Goal: Task Accomplishment & Management: Use online tool/utility

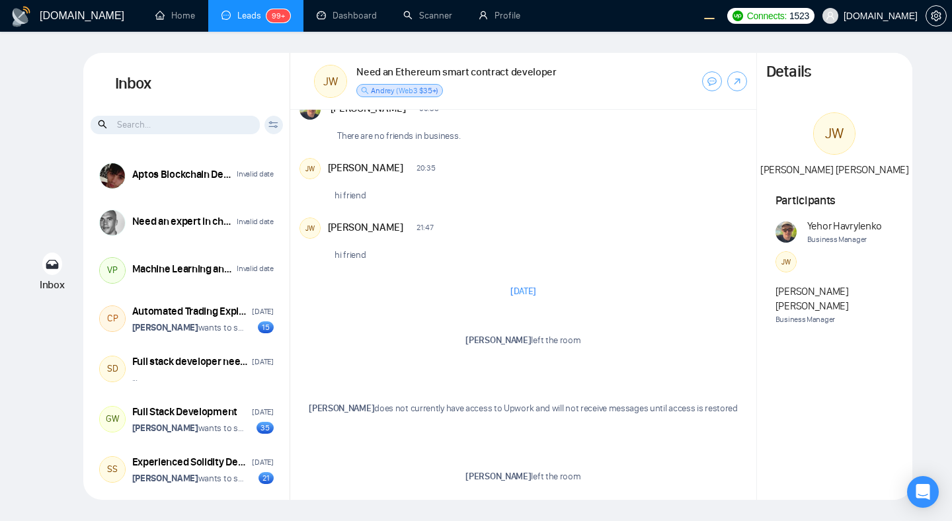
scroll to position [3611, 0]
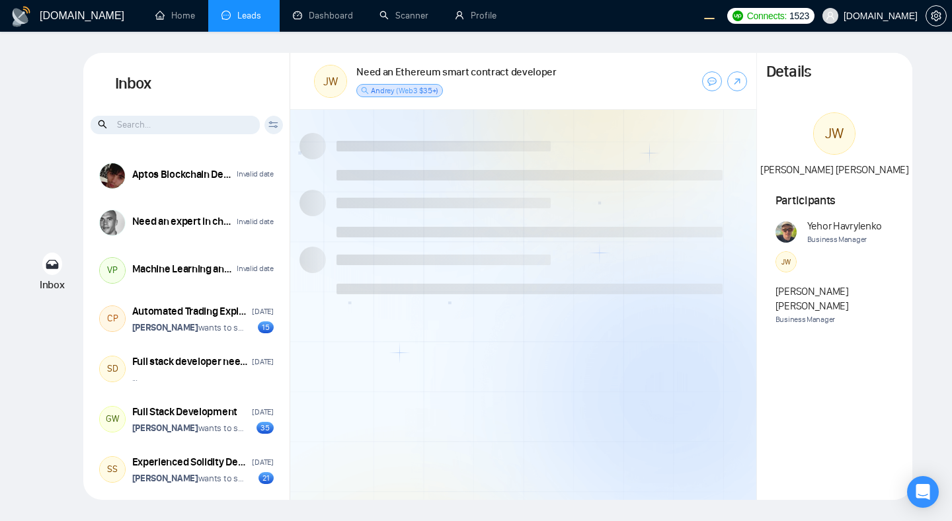
scroll to position [1016, 0]
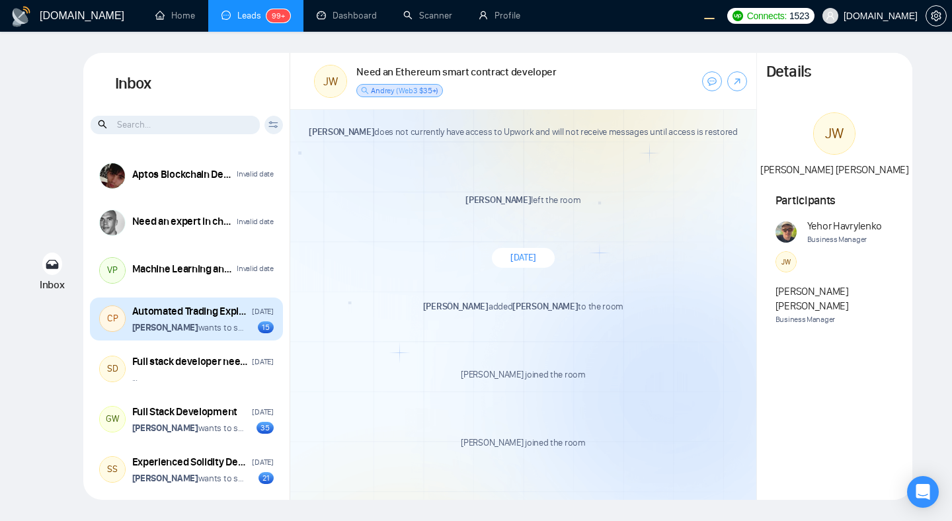
click at [232, 334] on div "CP Automated Trading Exploration Jan 8 Vitaliy Basiuk wants to schedule a 60-mi…" at bounding box center [186, 319] width 193 height 44
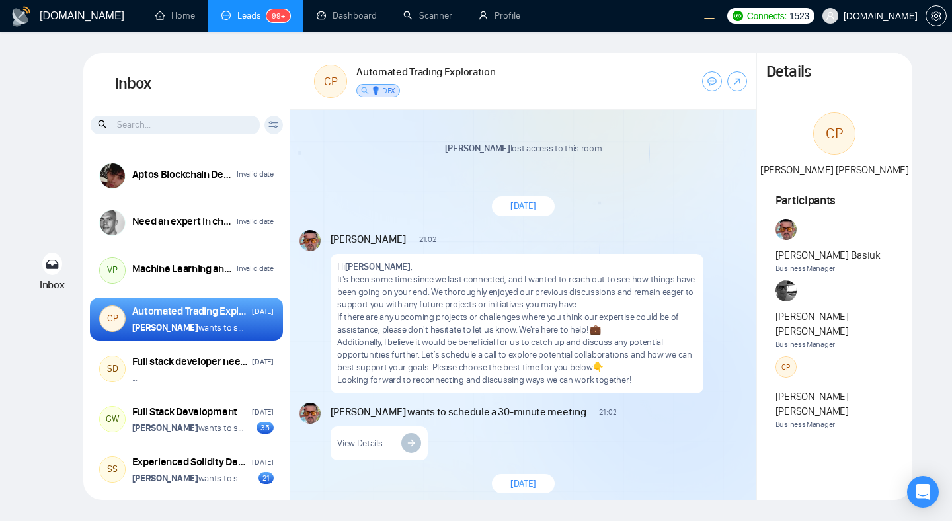
scroll to position [2072, 0]
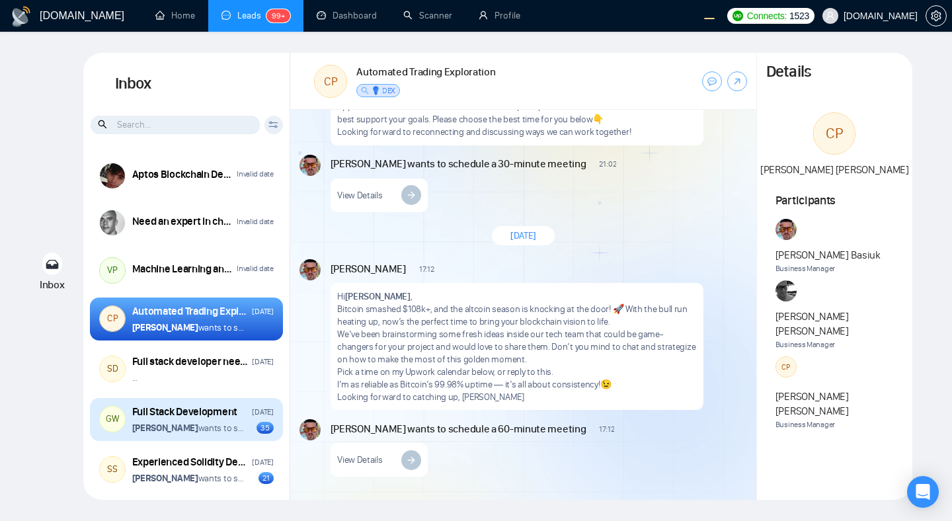
click at [233, 429] on p "Vitaliy Basiuk wants to schedule a 60-minute meeting" at bounding box center [188, 428] width 113 height 13
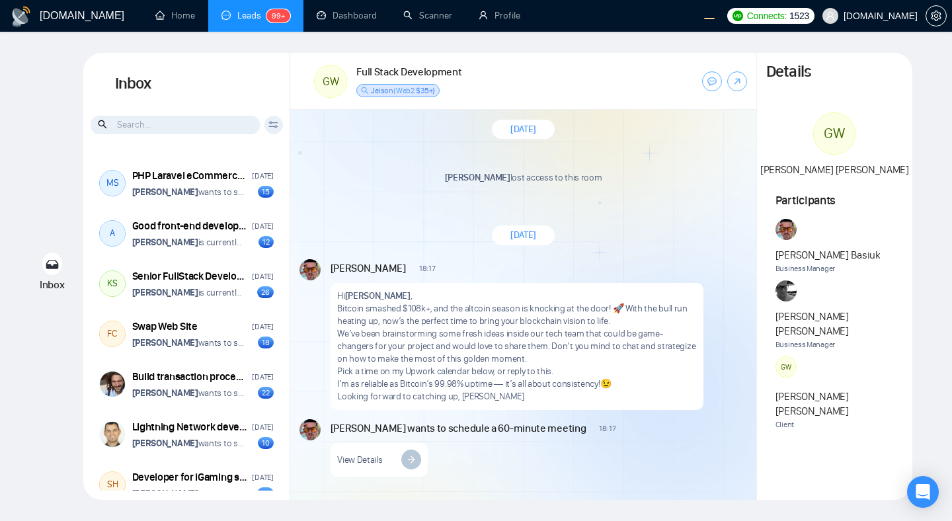
scroll to position [5239, 0]
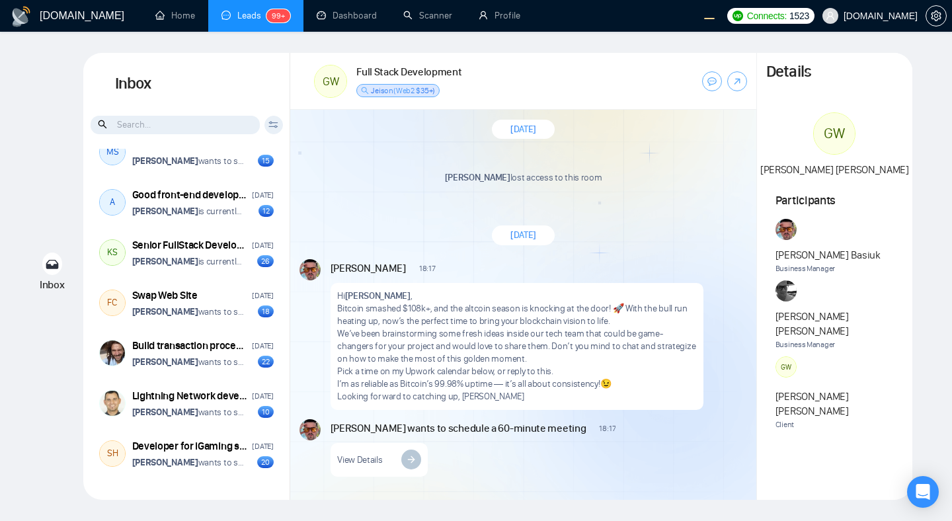
click at [600, 243] on div "[DATE]" at bounding box center [523, 235] width 466 height 38
click at [601, 196] on div "Wilson Meza lost access to this room New Message" at bounding box center [522, 182] width 447 height 59
click at [601, 171] on p "Wilson Meza lost access to this room" at bounding box center [522, 177] width 447 height 13
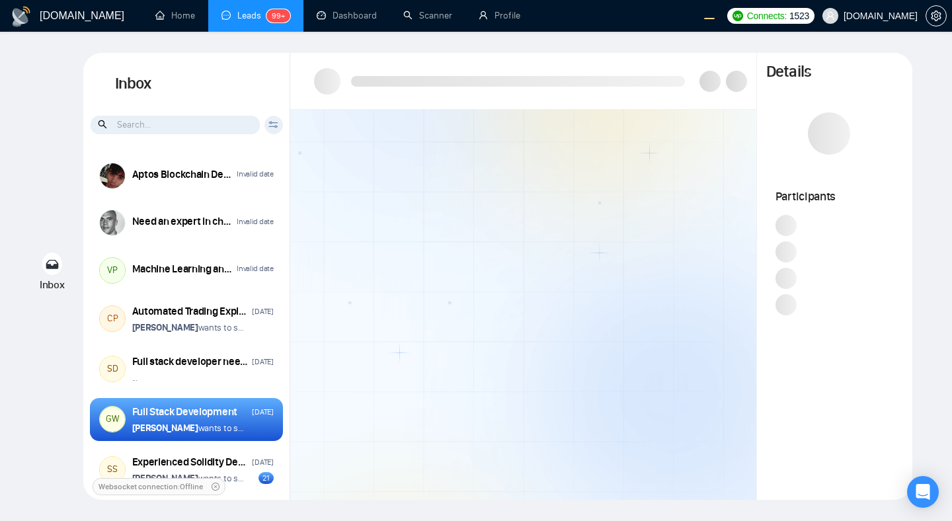
click at [470, 202] on div at bounding box center [523, 305] width 466 height 390
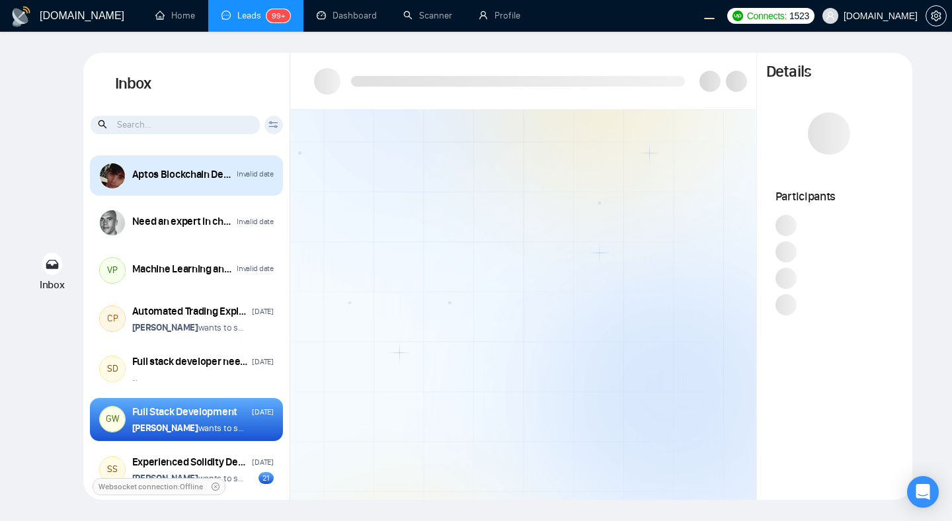
click at [240, 182] on div "Aptos Blockchain Developer Invalid date" at bounding box center [202, 175] width 141 height 17
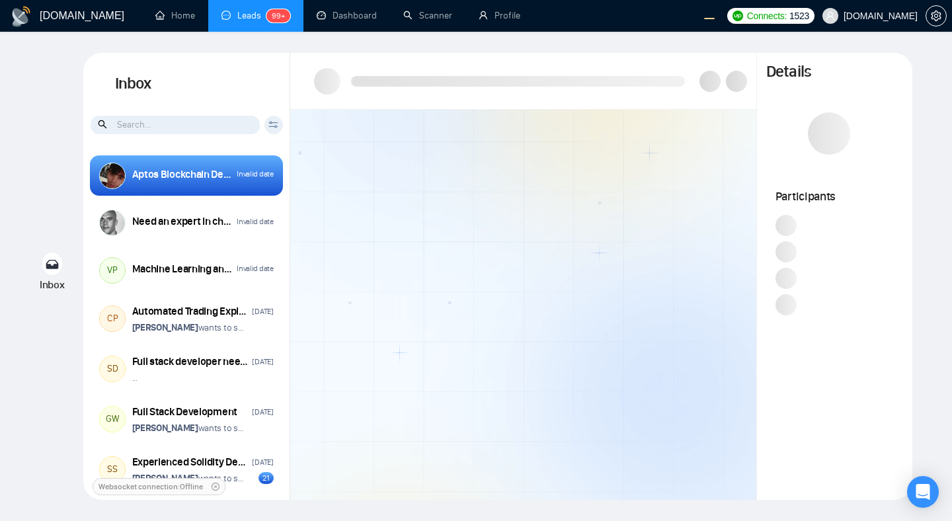
click at [241, 295] on div "Aptos Blockchain Developer Invalid date Need an expert in chatbot-ui and deploy…" at bounding box center [186, 320] width 207 height 342
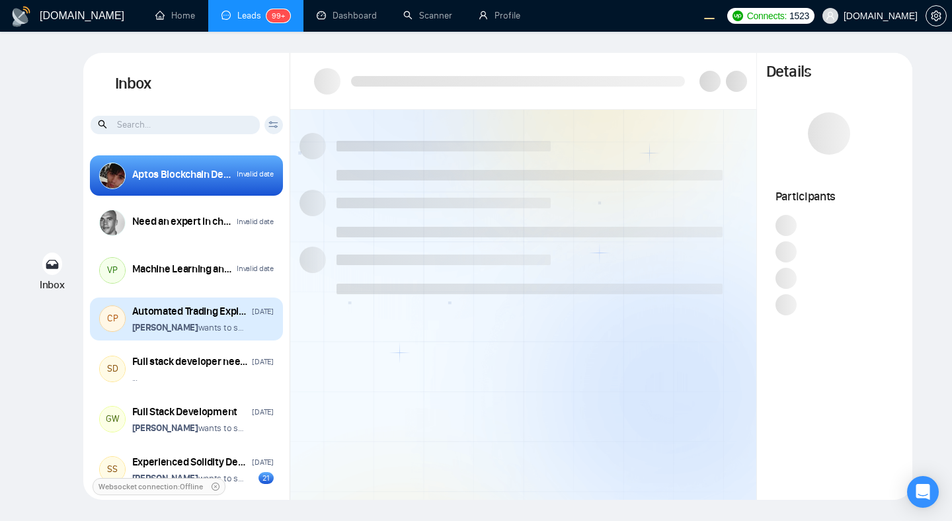
click at [231, 320] on div "Automated Trading Exploration Jan 8 Vitaliy Basiuk wants to schedule a 60-minut…" at bounding box center [202, 319] width 141 height 30
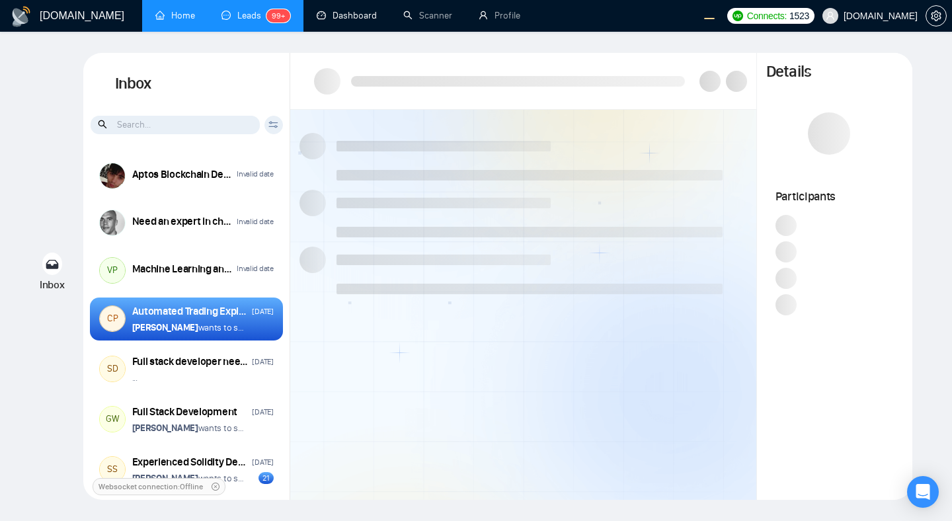
scroll to position [2072, 0]
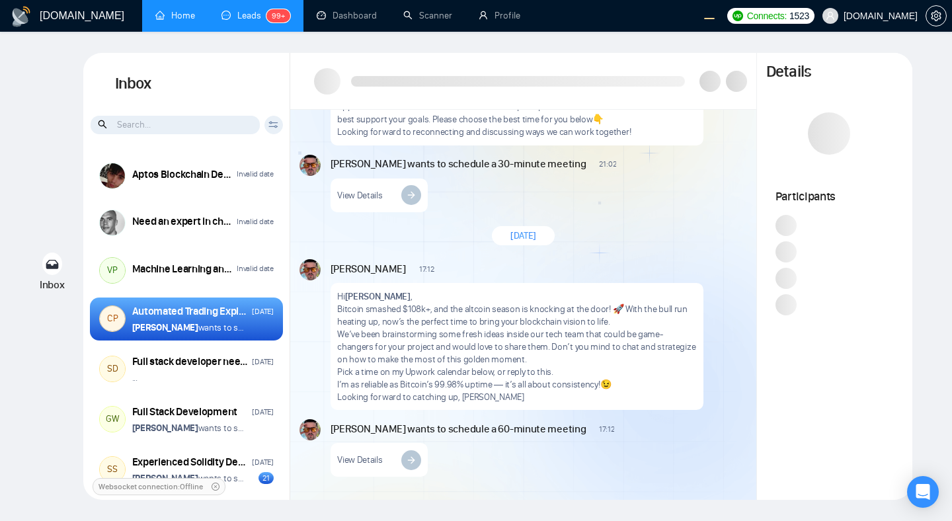
click at [180, 10] on link "Home" at bounding box center [175, 15] width 40 height 11
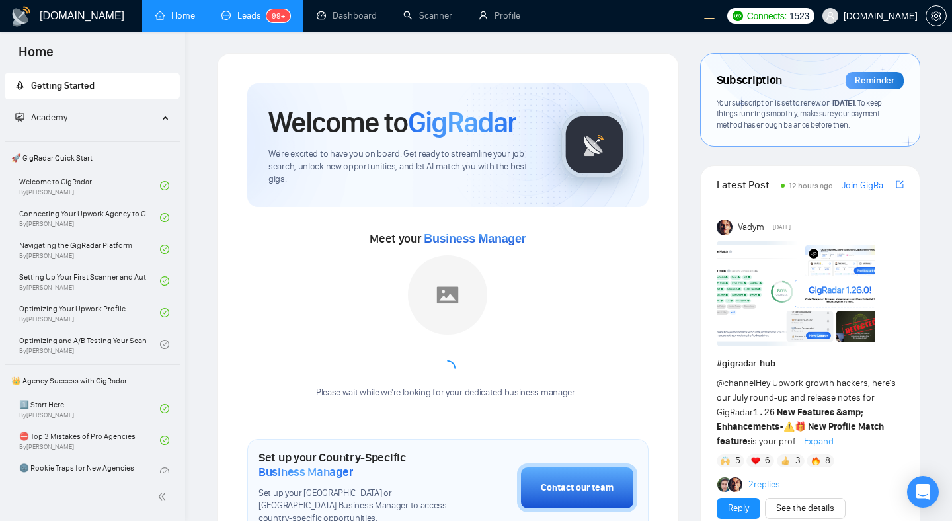
click at [234, 18] on link "Leads 99+" at bounding box center [255, 15] width 69 height 11
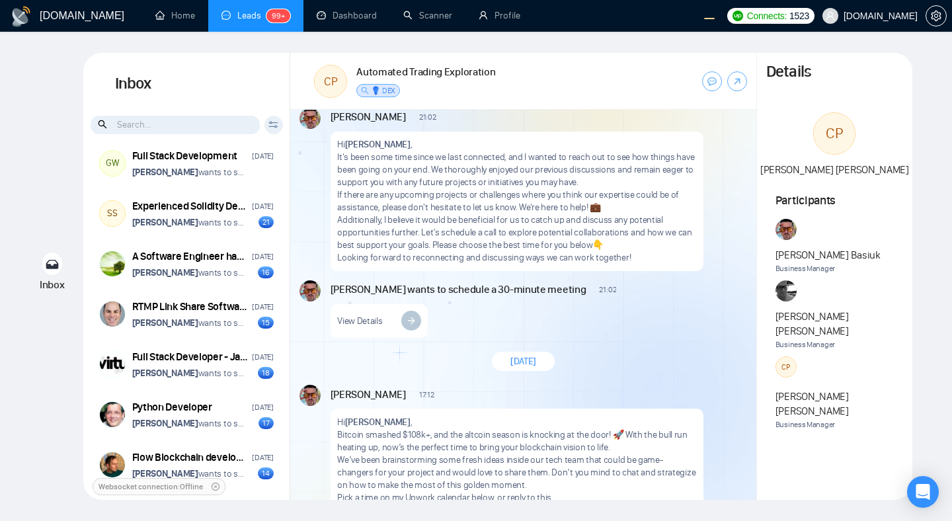
scroll to position [198, 0]
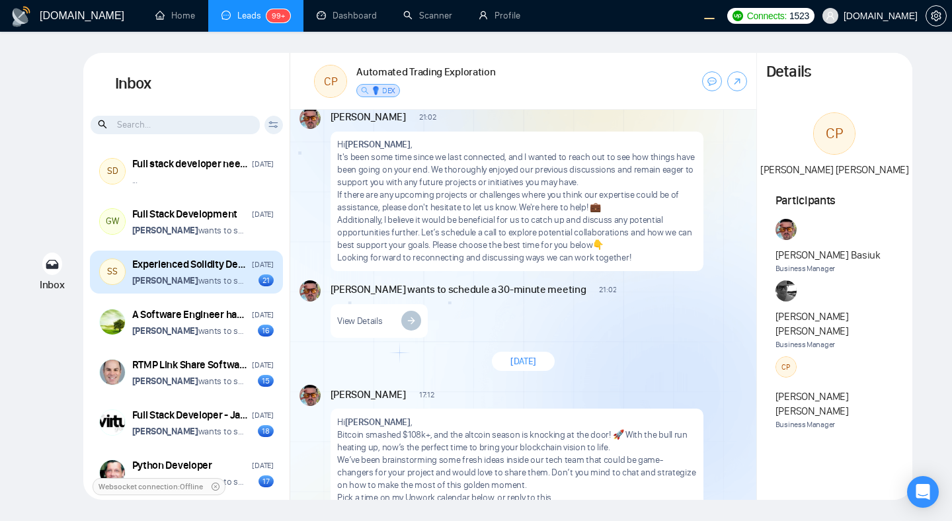
click at [243, 280] on p "[PERSON_NAME] wants to schedule a 60-minute meeting" at bounding box center [188, 280] width 113 height 13
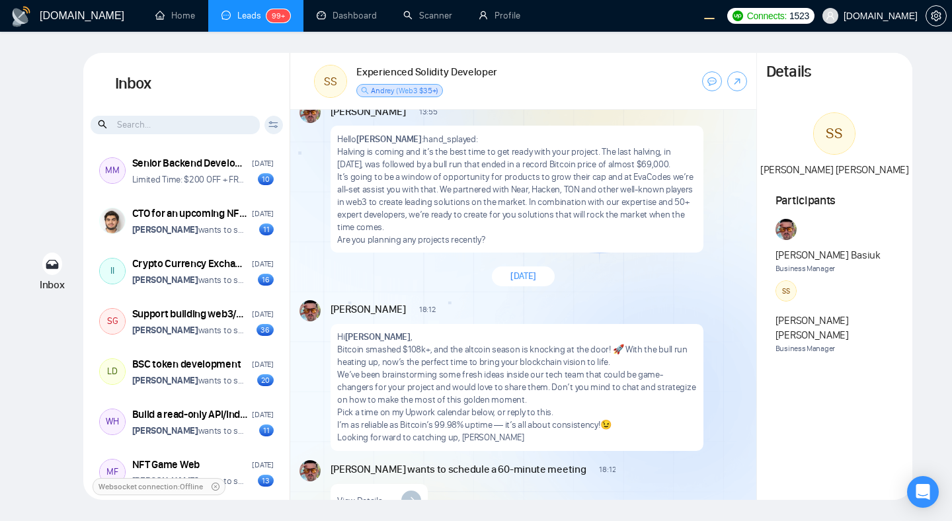
scroll to position [705, 0]
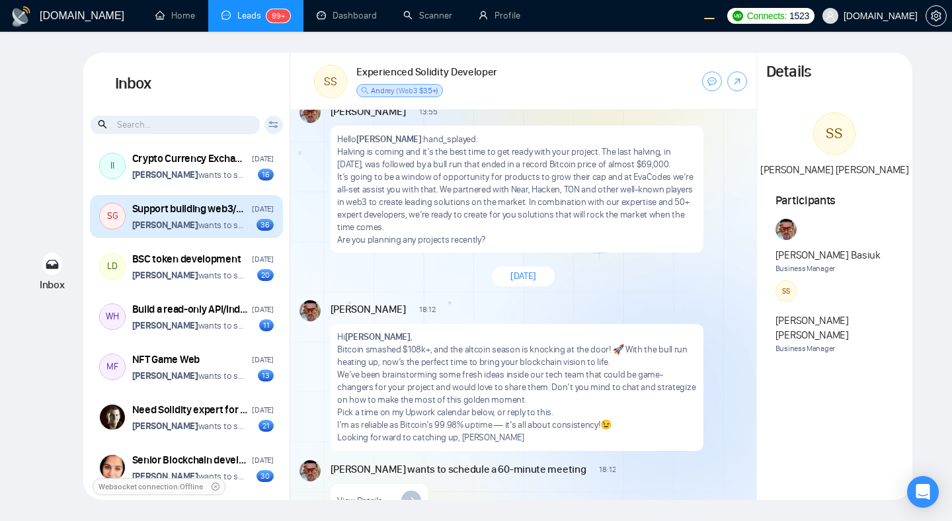
click at [227, 220] on div "Support building web3/blockchain analytics platform December 19, 2024 Vitaliy B…" at bounding box center [202, 217] width 141 height 30
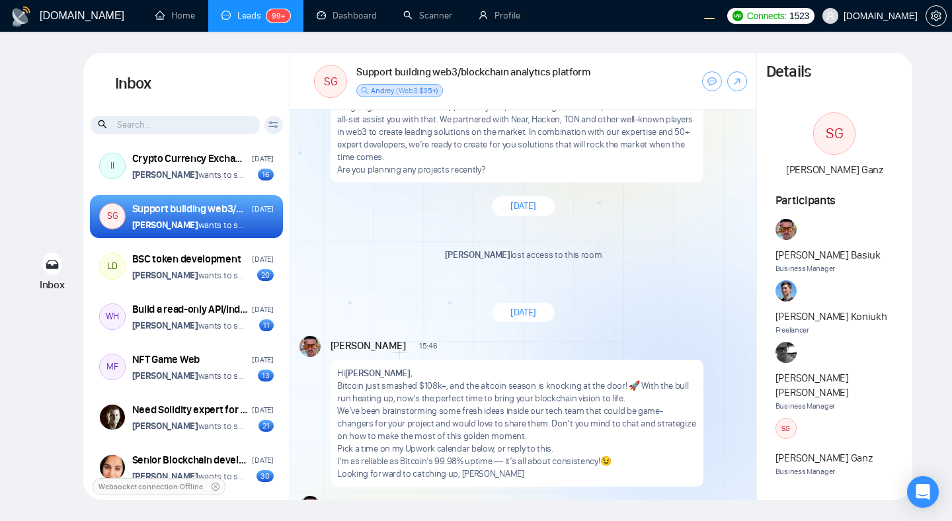
scroll to position [3143, 0]
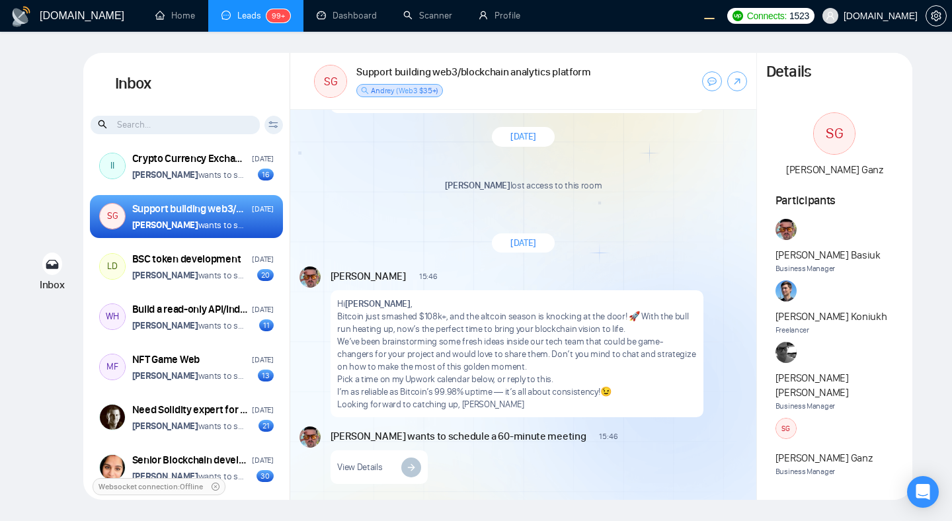
click at [921, 225] on div "Inbox Inbox Client Reset Date Reset Reset Apply Aptos Blockchain Developer Inva…" at bounding box center [475, 276] width 909 height 447
click at [657, 297] on p "Hi Sara Ganz ," at bounding box center [516, 303] width 359 height 13
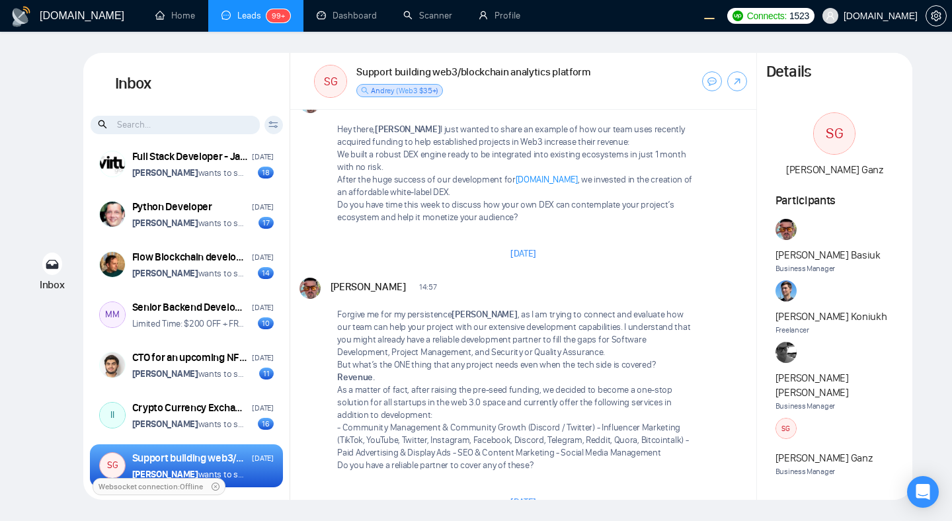
scroll to position [3042, 0]
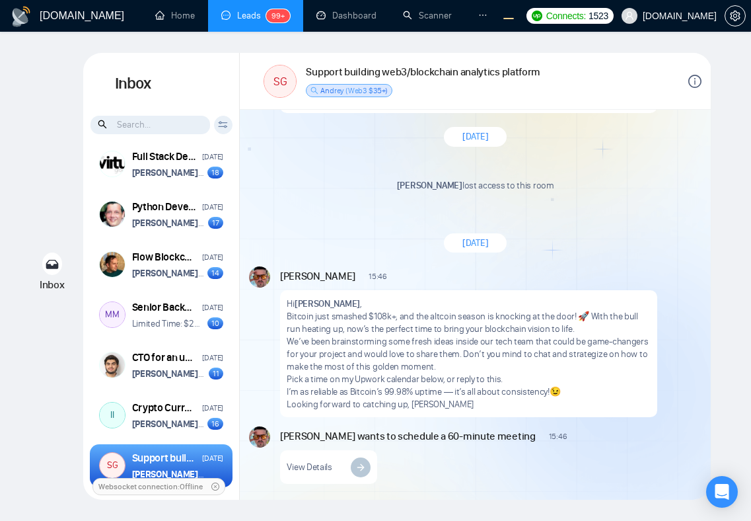
scroll to position [3143, 0]
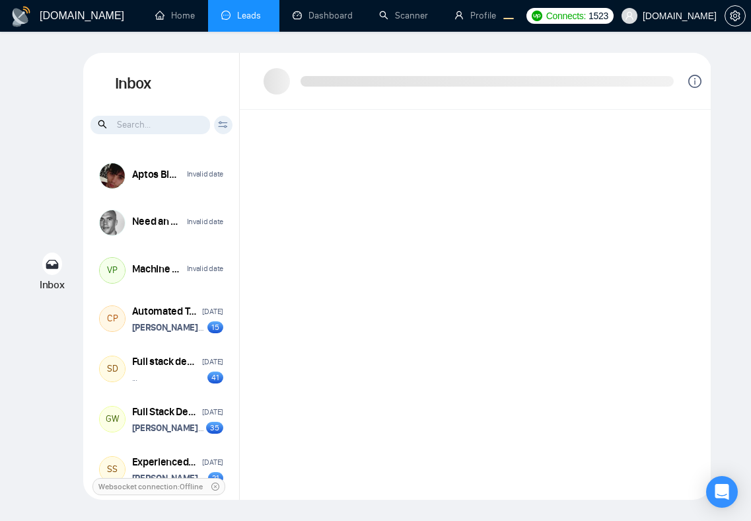
scroll to position [456, 0]
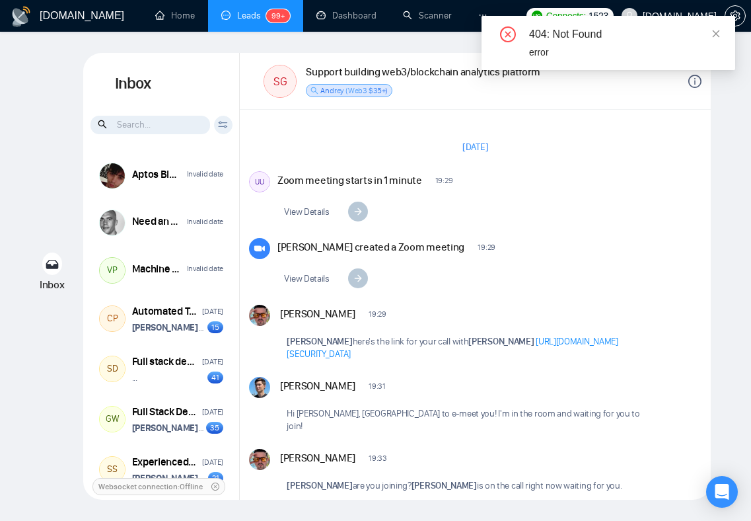
scroll to position [1902, 0]
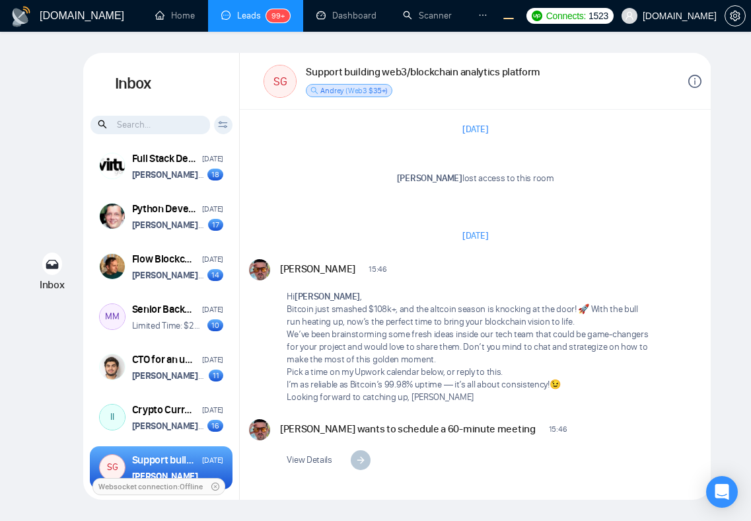
click at [639, 261] on div "Vitaliy Basiuk 15:46 New Message" at bounding box center [490, 267] width 420 height 17
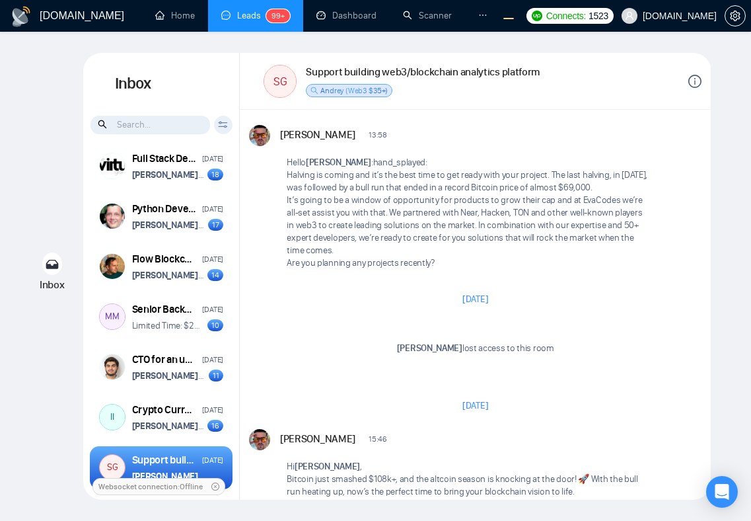
scroll to position [3143, 0]
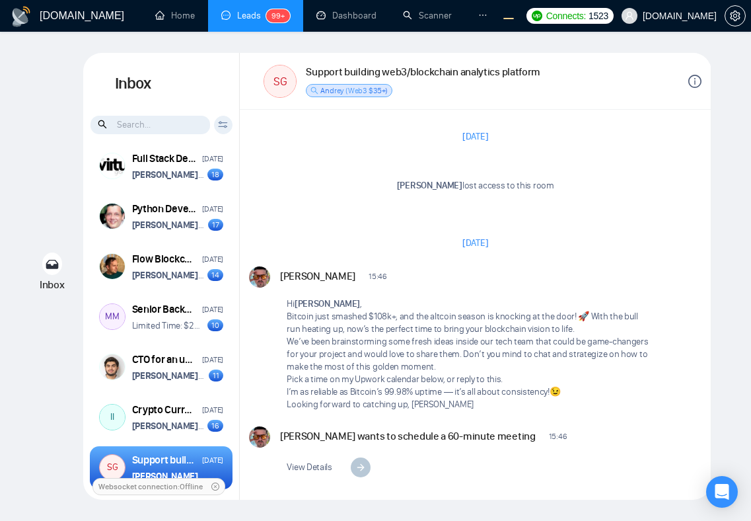
click at [566, 297] on p "Hi Sara Ganz ," at bounding box center [468, 303] width 363 height 13
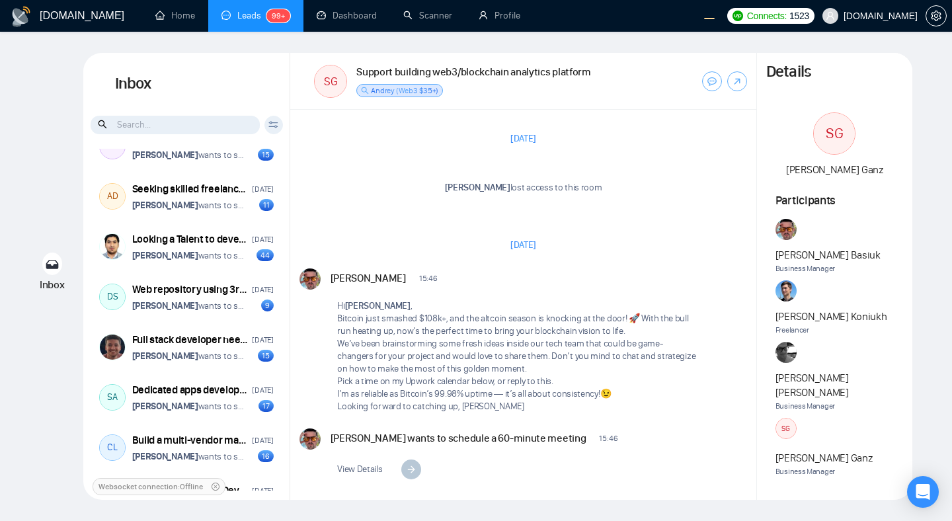
scroll to position [1902, 0]
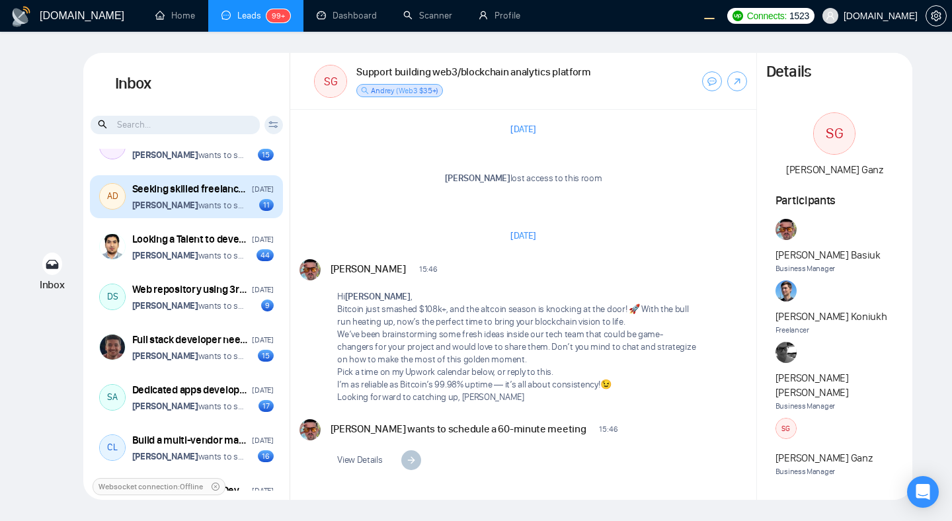
click at [234, 211] on p "Vitaliy Basiuk wants to schedule a 60-minute meeting" at bounding box center [188, 205] width 113 height 13
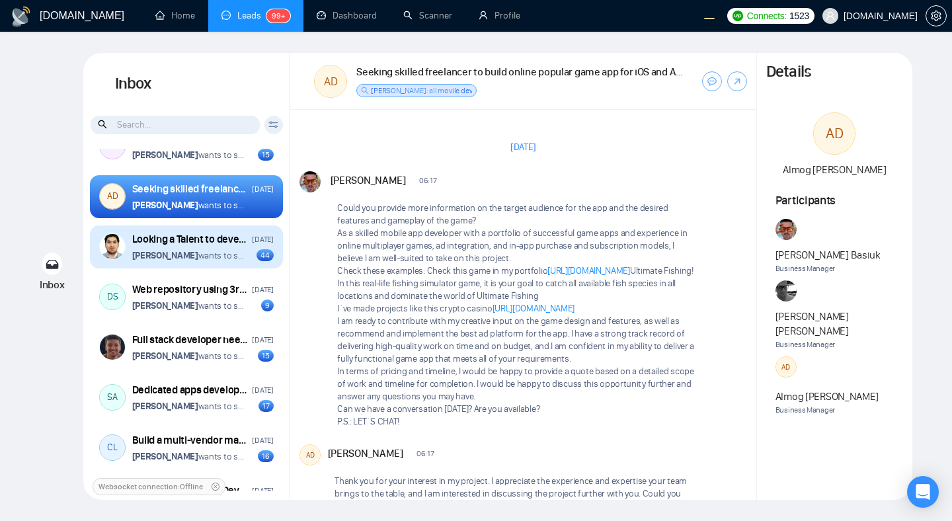
click at [225, 262] on p "Vitaliy Basiuk wants to schedule a 60-minute meeting" at bounding box center [188, 255] width 113 height 13
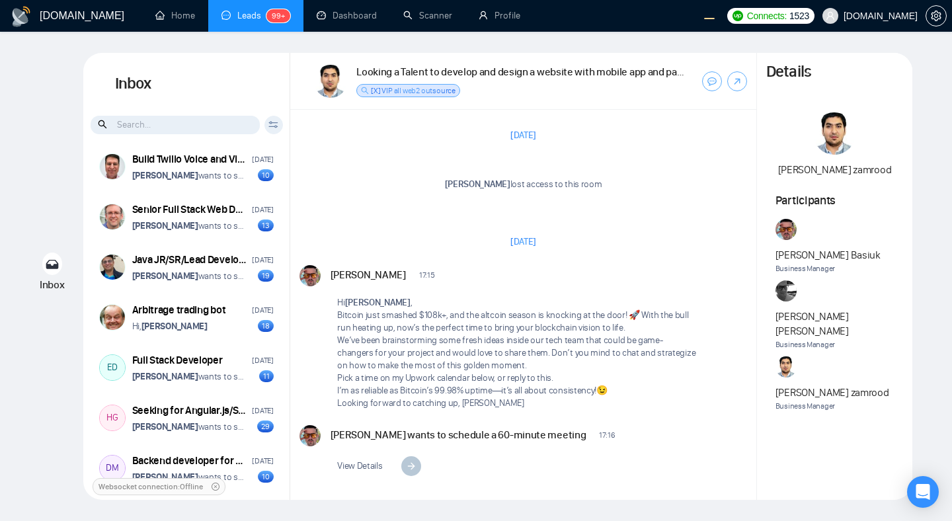
scroll to position [1817, 0]
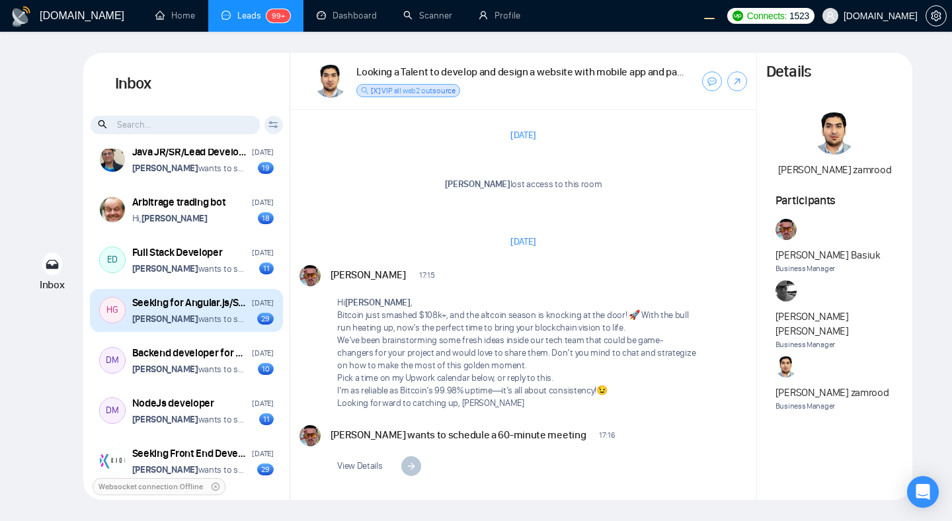
click at [227, 325] on p "Vitaliy Basiuk wants to schedule a 60-minute meeting" at bounding box center [188, 319] width 113 height 13
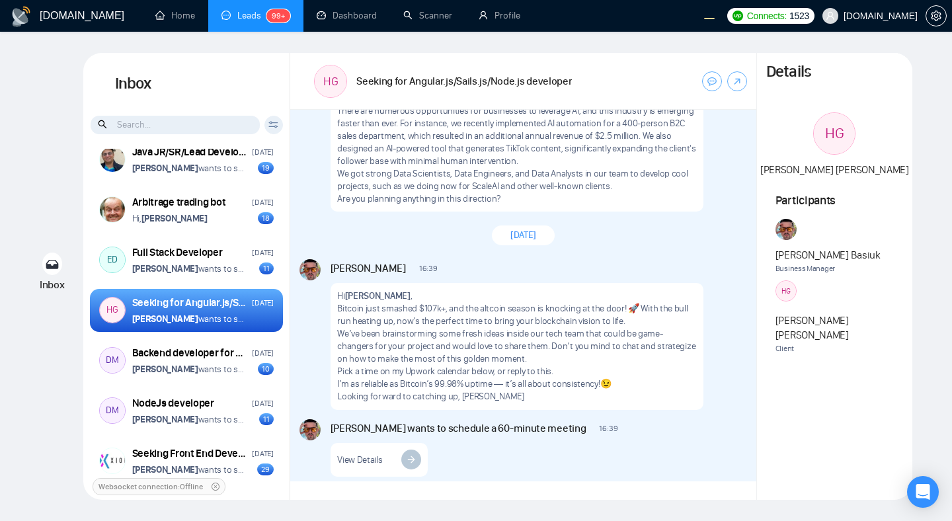
scroll to position [2397, 0]
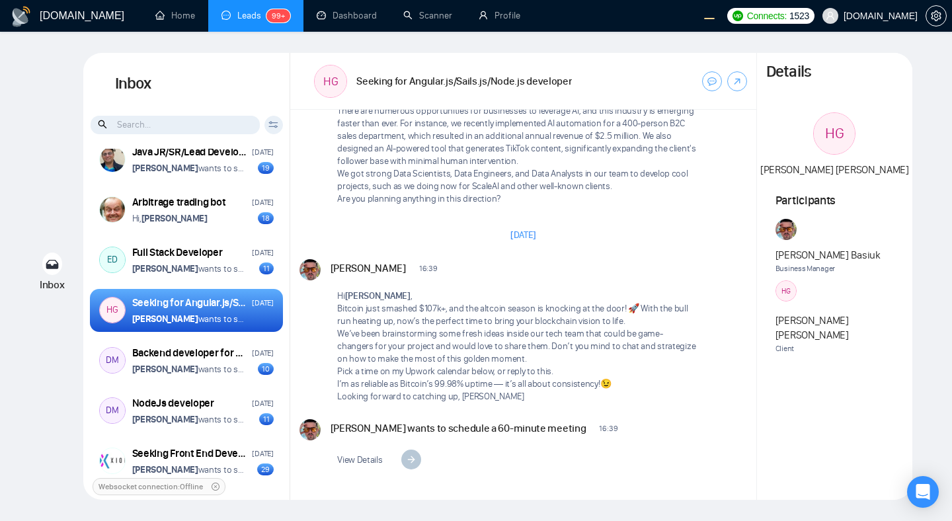
click at [162, 134] on div at bounding box center [175, 125] width 170 height 20
click at [155, 130] on input at bounding box center [175, 125] width 169 height 19
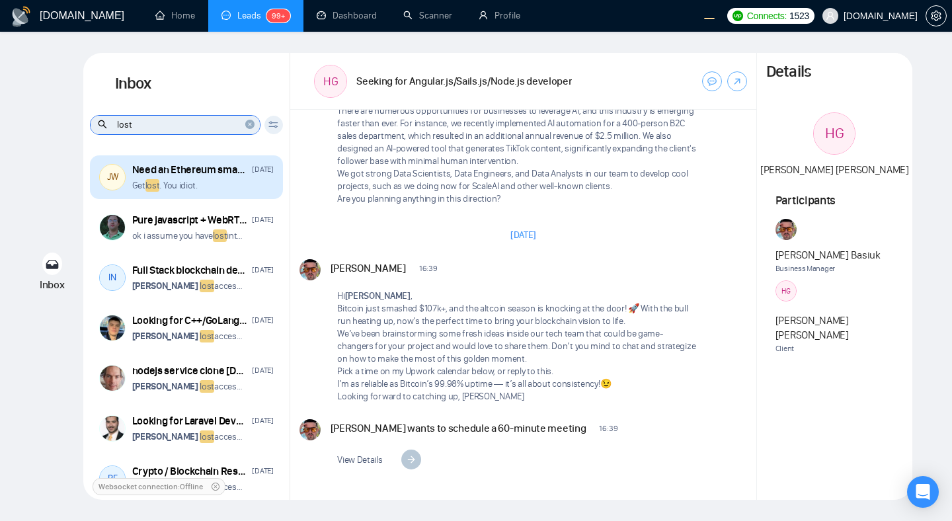
type input "lost"
click at [238, 176] on div "Need an Ethereum smart contract developer July 13, 2022" at bounding box center [202, 170] width 141 height 15
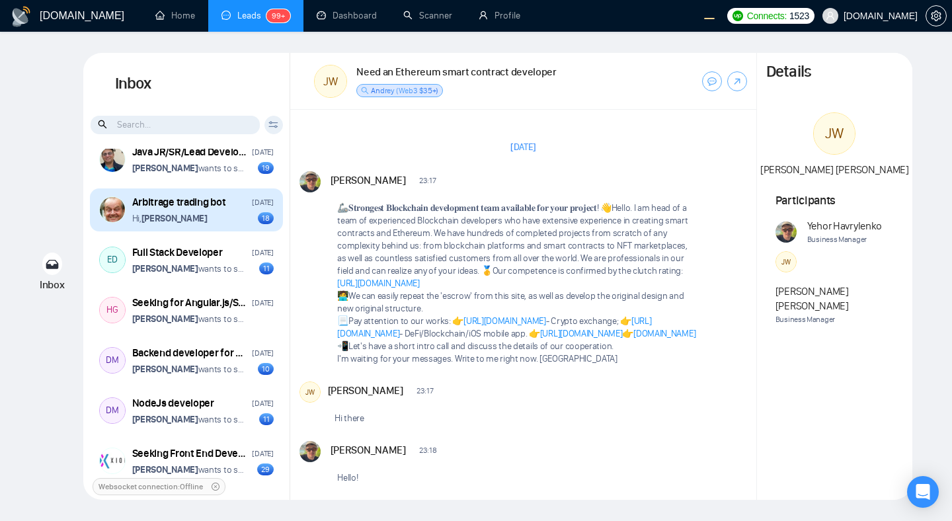
click at [219, 220] on div "Arbitrage trading bot December 17, 2024 Hi, Darien Anderson 18" at bounding box center [202, 210] width 141 height 30
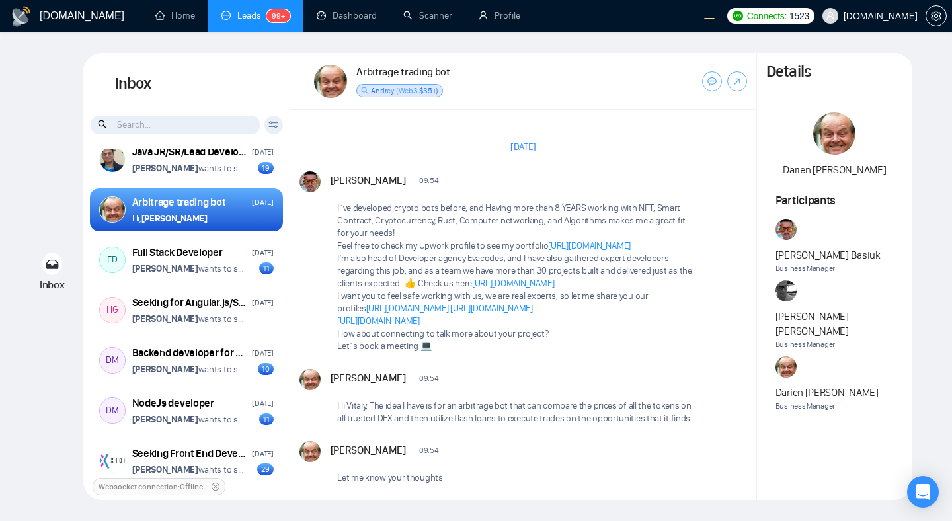
click at [211, 125] on input at bounding box center [175, 125] width 169 height 19
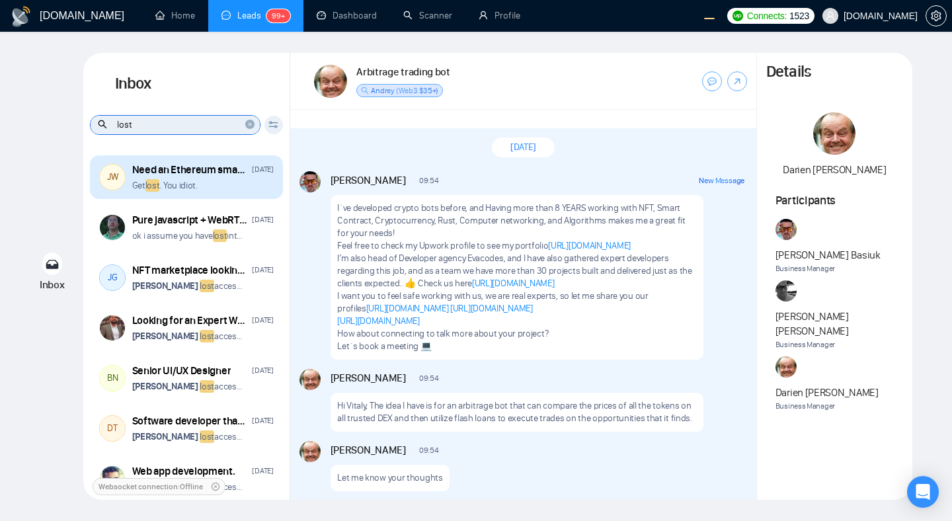
type input "lost"
click at [223, 188] on div "Get lost . You idiot." at bounding box center [202, 185] width 141 height 13
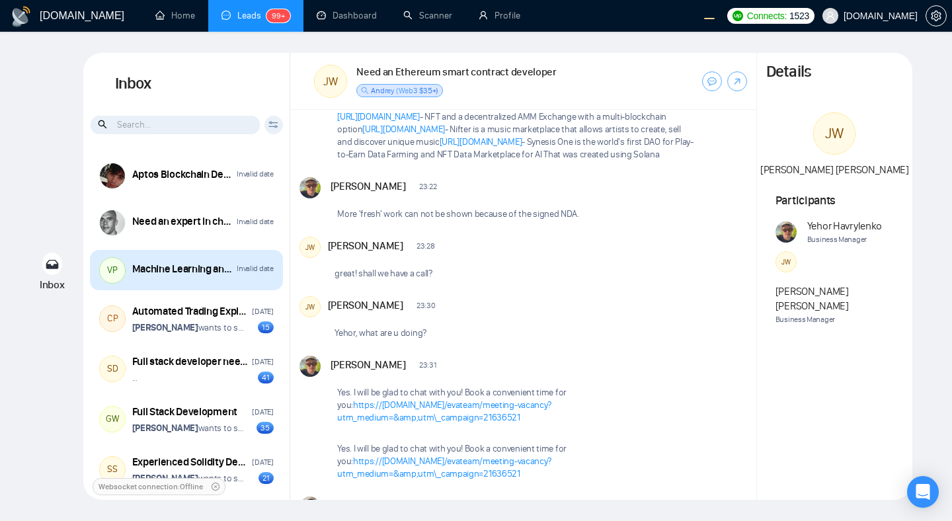
click at [207, 279] on div "VP Machine Learning and Data Operations Invalid date" at bounding box center [186, 270] width 193 height 40
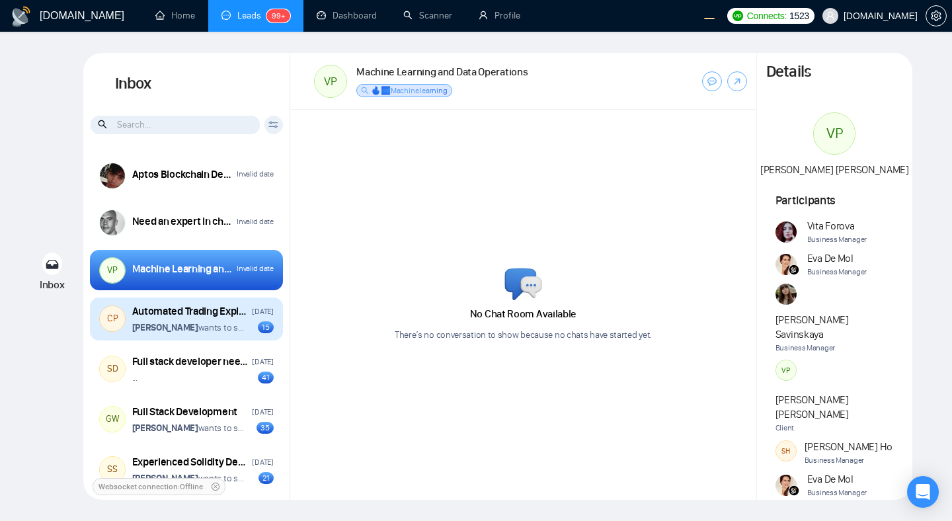
click at [225, 330] on p "Vitaliy Basiuk wants to schedule a 60-minute meeting" at bounding box center [188, 327] width 113 height 13
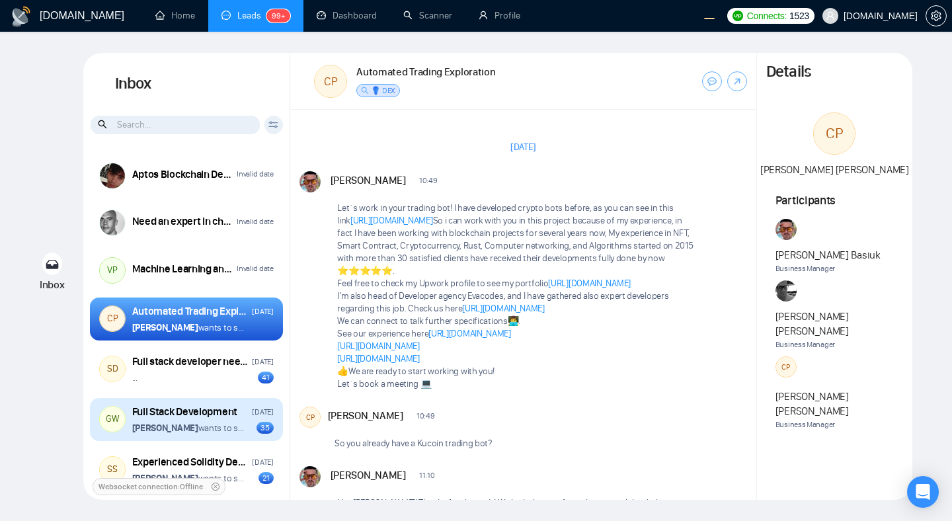
click at [234, 425] on p "Vitaliy Basiuk wants to schedule a 60-minute meeting" at bounding box center [188, 428] width 113 height 13
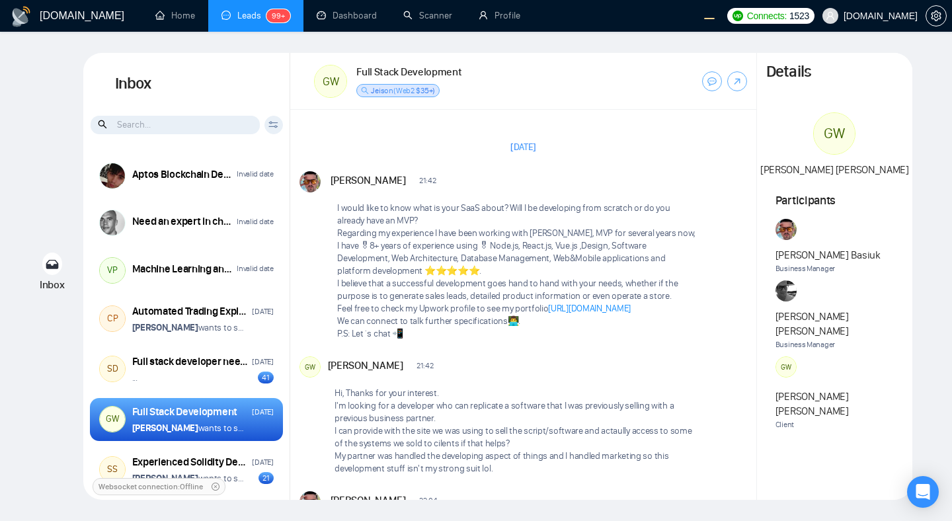
click at [203, 394] on div "Aptos Blockchain Developer Invalid date Need an expert in chatbot-ui and deploy…" at bounding box center [186, 320] width 207 height 342
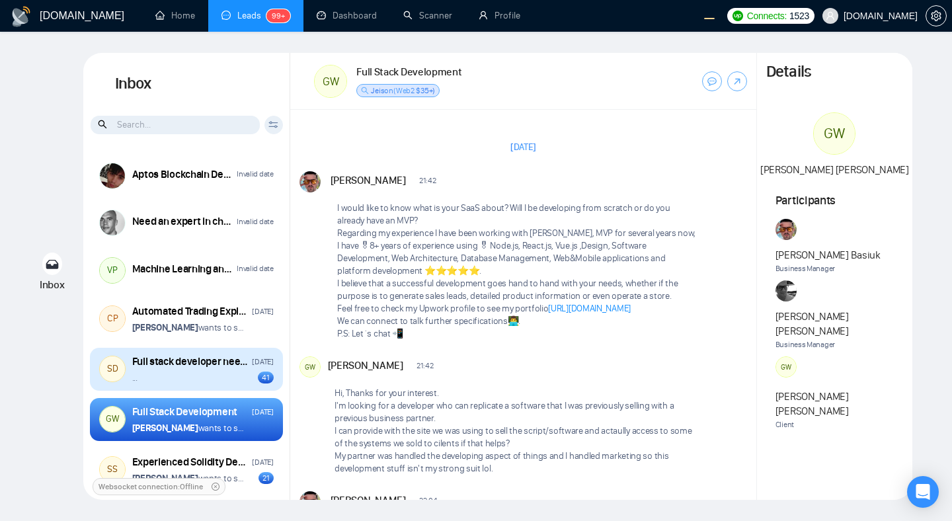
click at [192, 381] on div "... 41" at bounding box center [202, 377] width 141 height 13
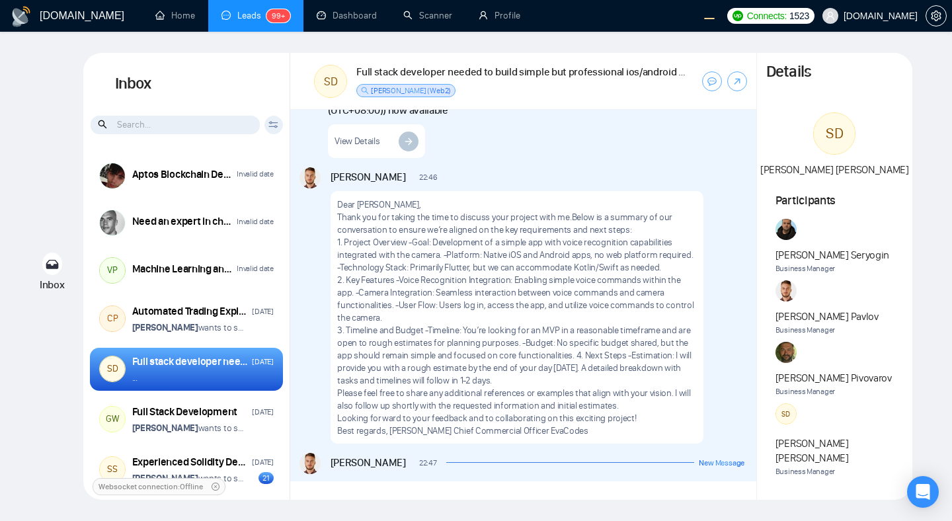
scroll to position [3763, 0]
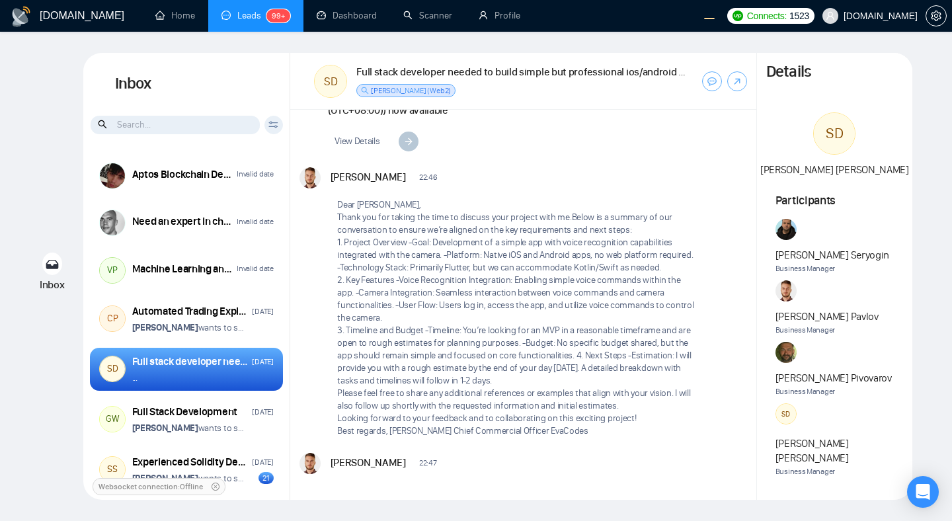
click at [164, 130] on input at bounding box center [175, 125] width 169 height 19
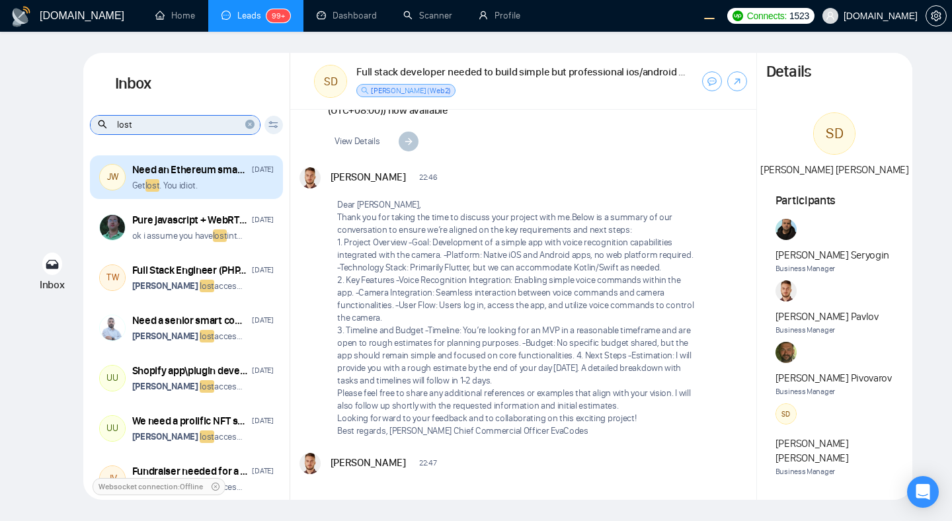
type input "lost"
click at [202, 190] on div "Get lost . You idiot." at bounding box center [202, 185] width 141 height 13
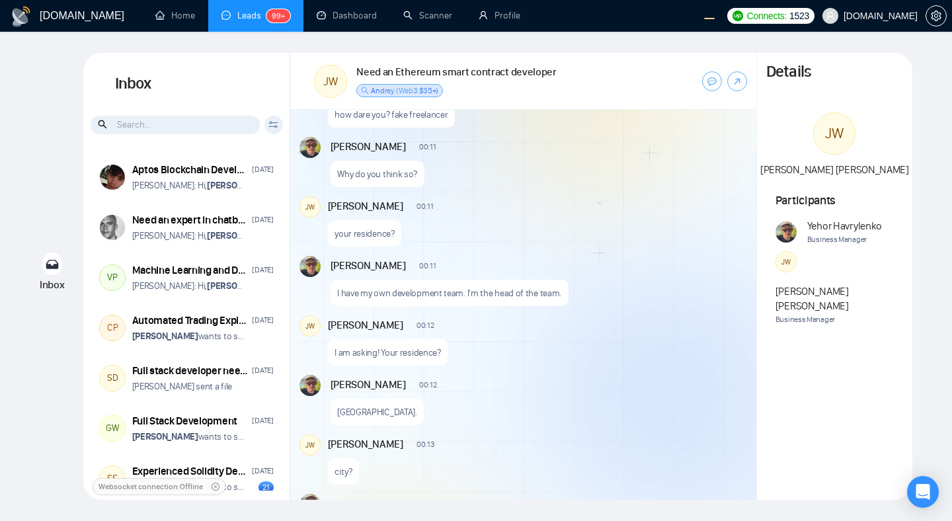
scroll to position [1476, 0]
click at [618, 300] on div "[PERSON_NAME] 00:11 New Message I have my own development team. I'm the head of…" at bounding box center [538, 279] width 416 height 50
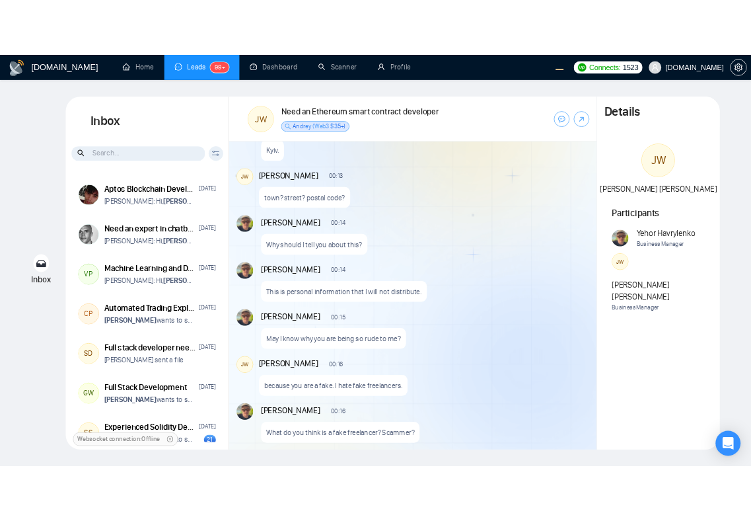
scroll to position [1889, 0]
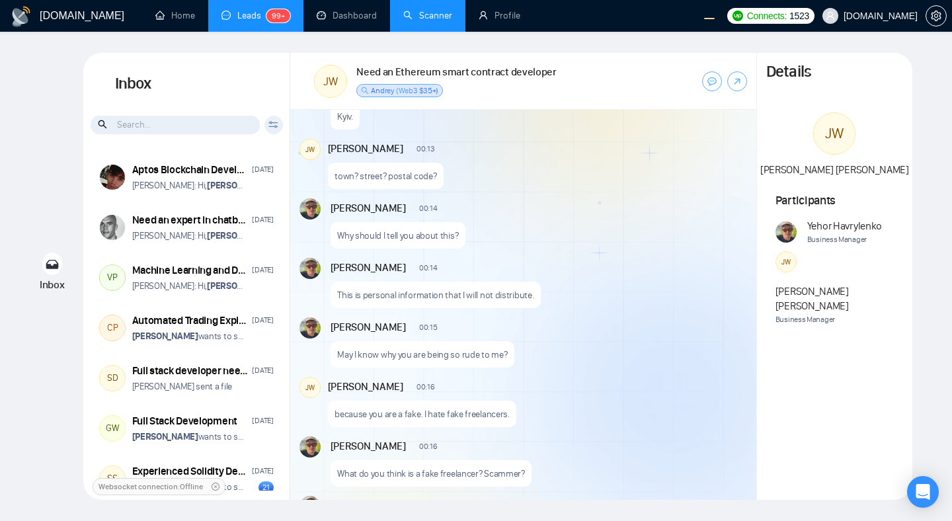
click at [431, 21] on link "Scanner" at bounding box center [427, 15] width 49 height 11
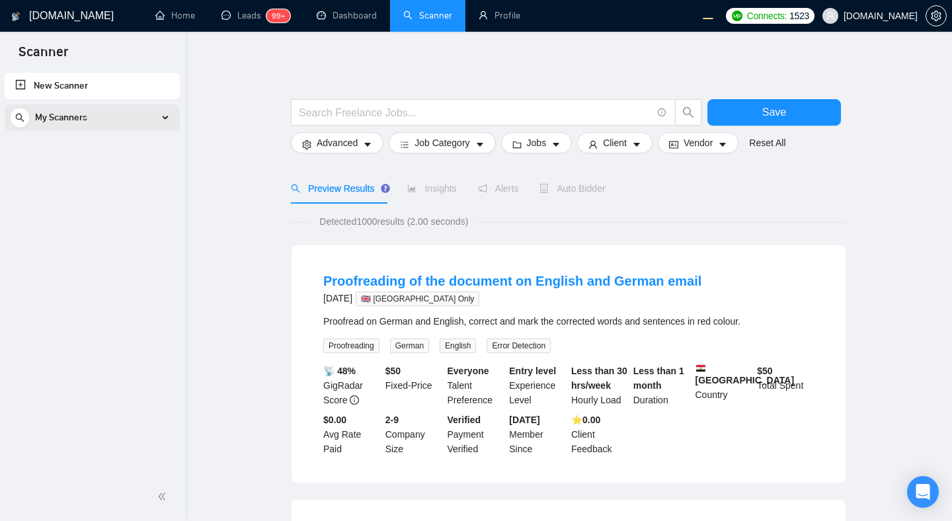
click at [175, 113] on div "My Scanners" at bounding box center [92, 117] width 175 height 26
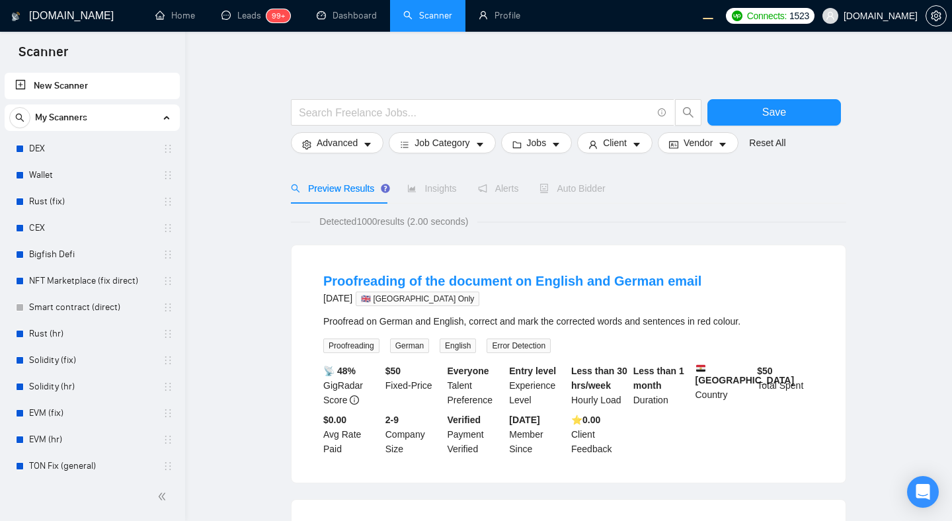
click at [172, 114] on div "My Scanners" at bounding box center [92, 117] width 175 height 26
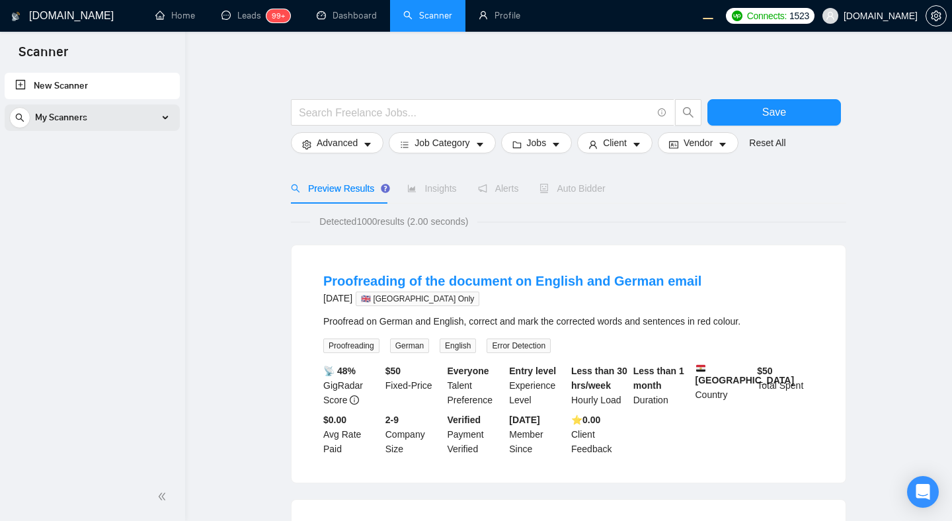
click at [169, 114] on div "My Scanners" at bounding box center [92, 117] width 166 height 26
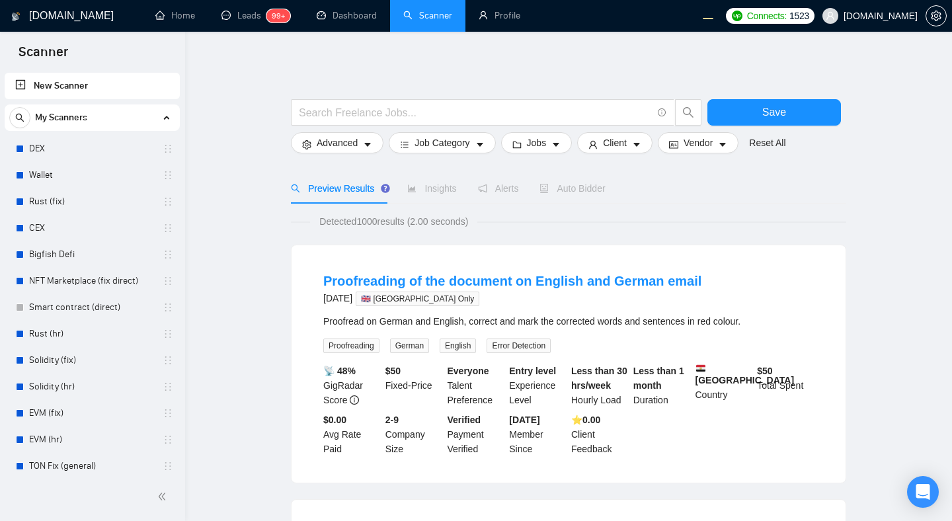
click at [169, 114] on div "My Scanners" at bounding box center [92, 117] width 166 height 26
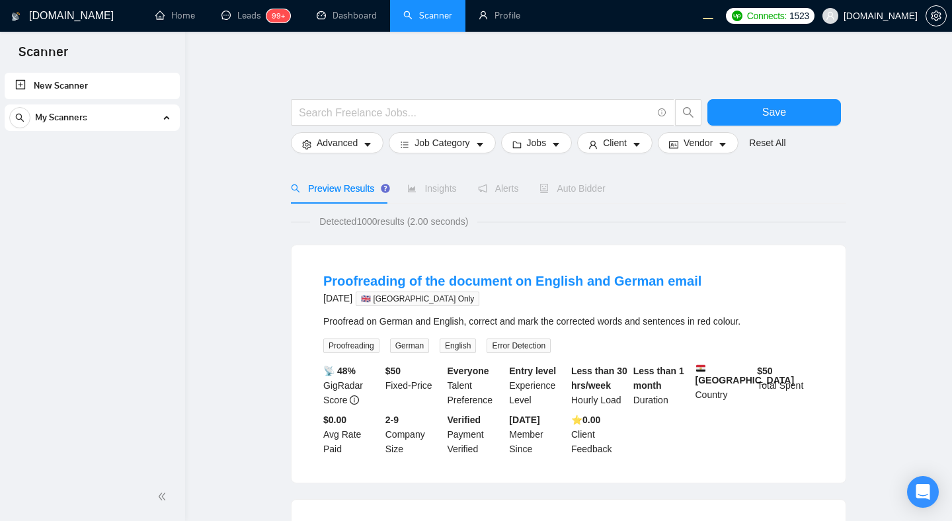
click at [169, 114] on div "My Scanners" at bounding box center [92, 117] width 166 height 26
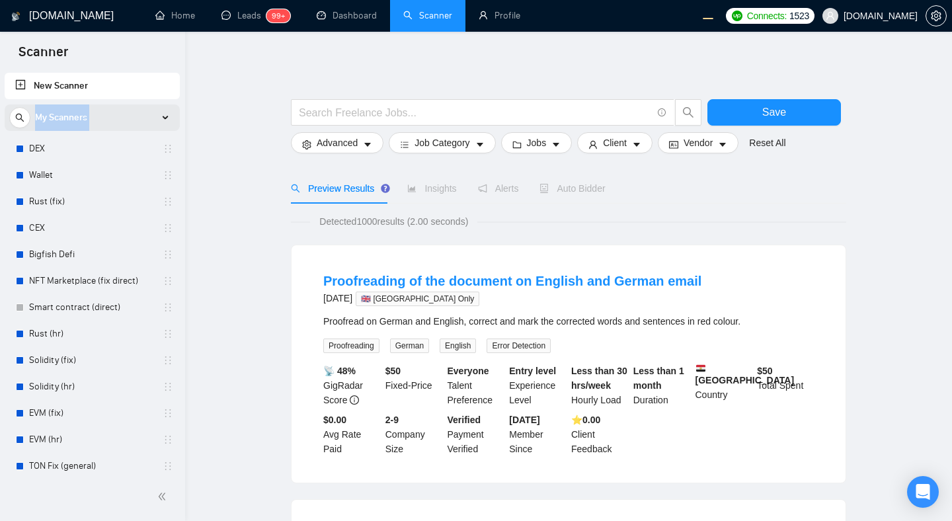
click at [169, 114] on div "My Scanners" at bounding box center [92, 117] width 166 height 26
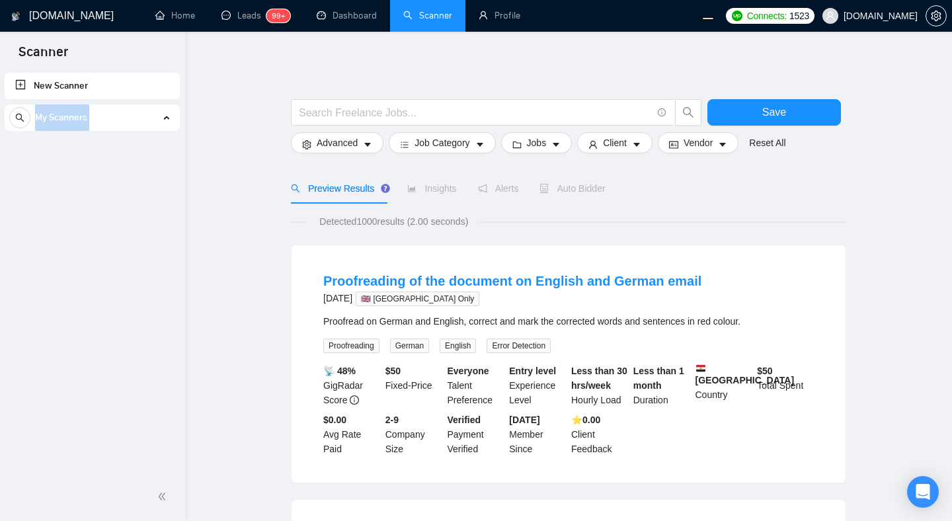
click at [169, 114] on div "My Scanners" at bounding box center [92, 117] width 166 height 26
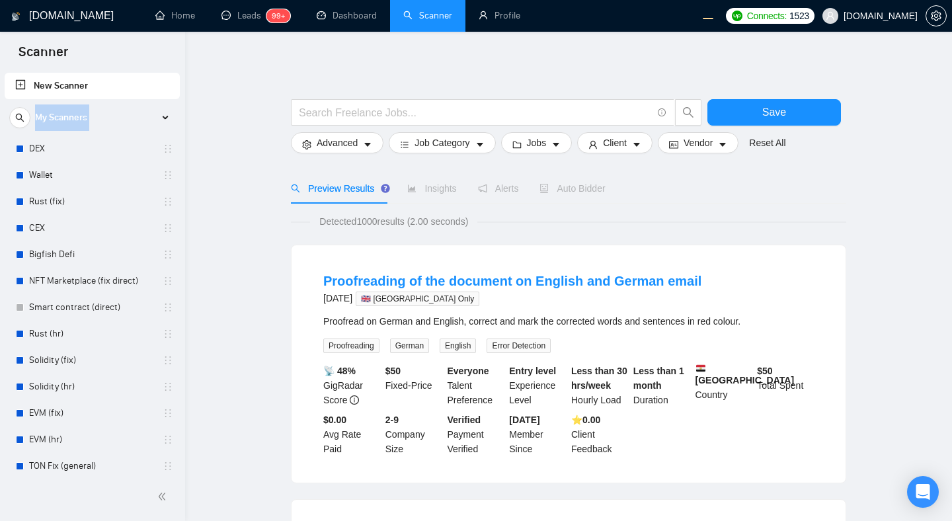
click at [178, 20] on link "Home" at bounding box center [175, 15] width 40 height 11
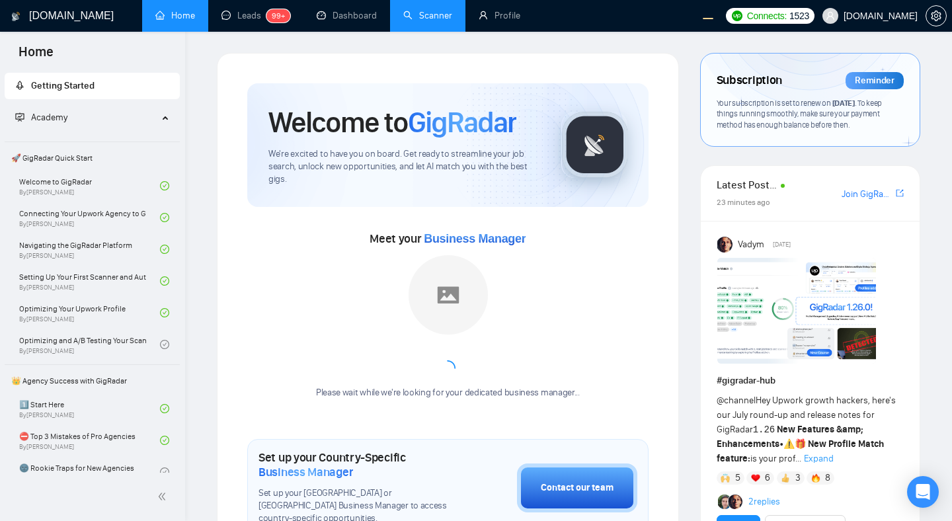
click at [411, 30] on li "Scanner" at bounding box center [427, 16] width 75 height 32
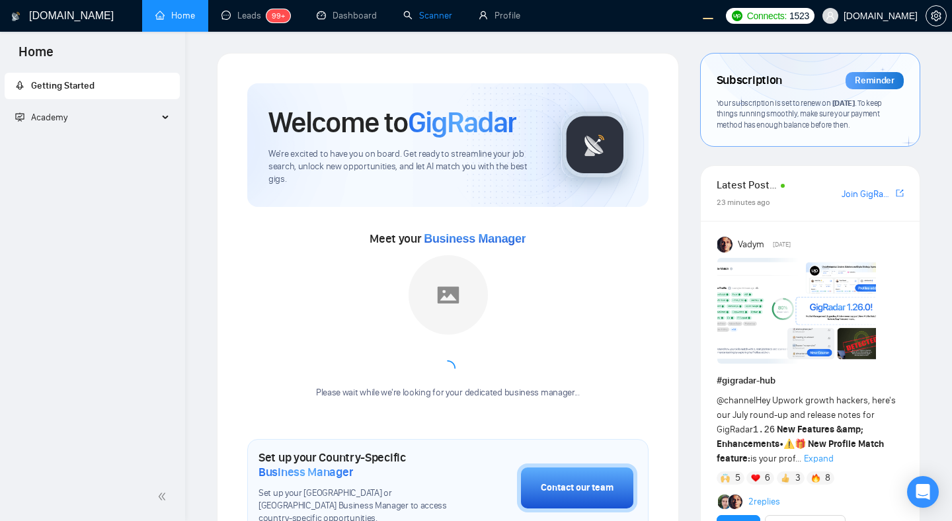
click at [415, 21] on link "Scanner" at bounding box center [427, 15] width 49 height 11
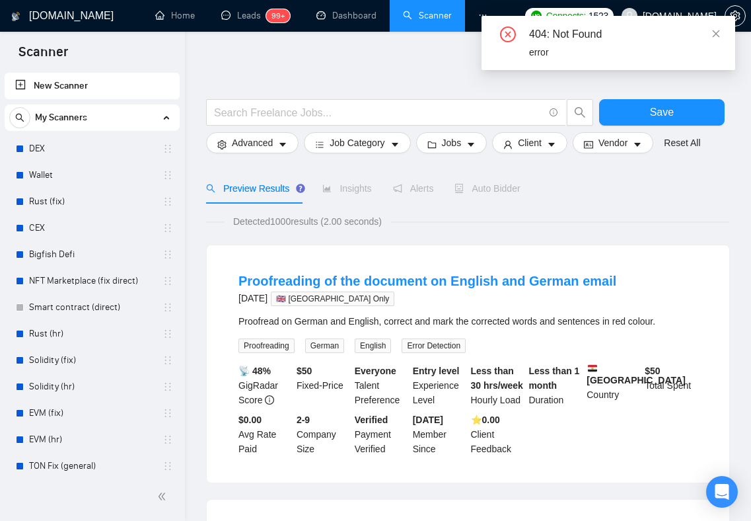
click at [723, 30] on div "404: Not Found error" at bounding box center [609, 43] width 254 height 54
click at [719, 31] on icon "close" at bounding box center [716, 33] width 9 height 9
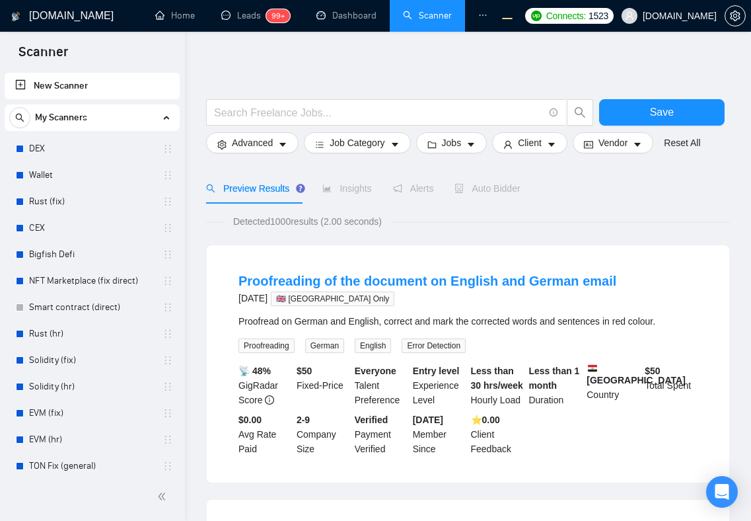
click at [726, 182] on div "Preview Results Insights Alerts Auto Bidder" at bounding box center [468, 188] width 524 height 30
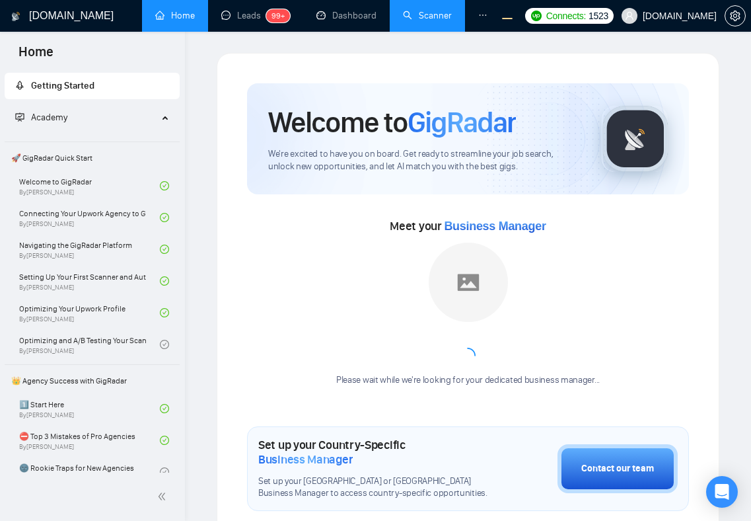
click at [426, 21] on link "Scanner" at bounding box center [427, 15] width 49 height 11
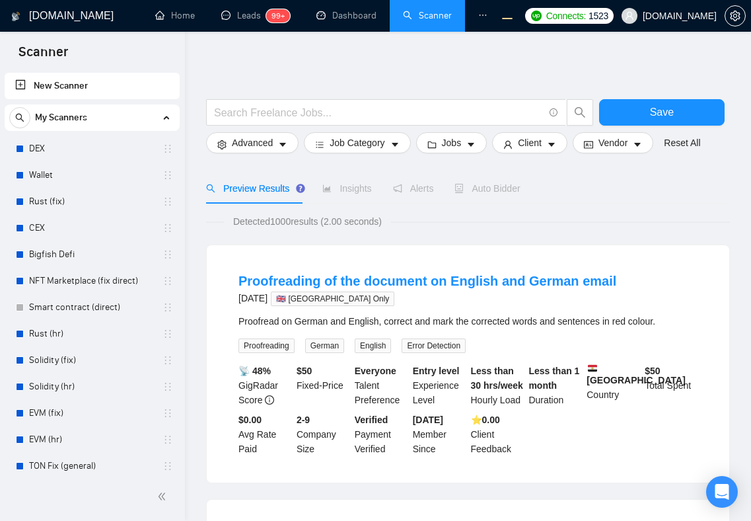
click at [183, 13] on link "Home" at bounding box center [175, 15] width 40 height 11
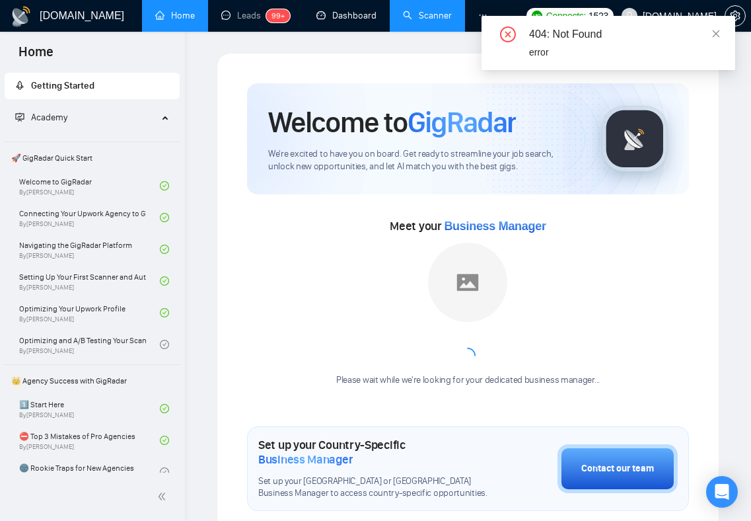
scroll to position [145, 0]
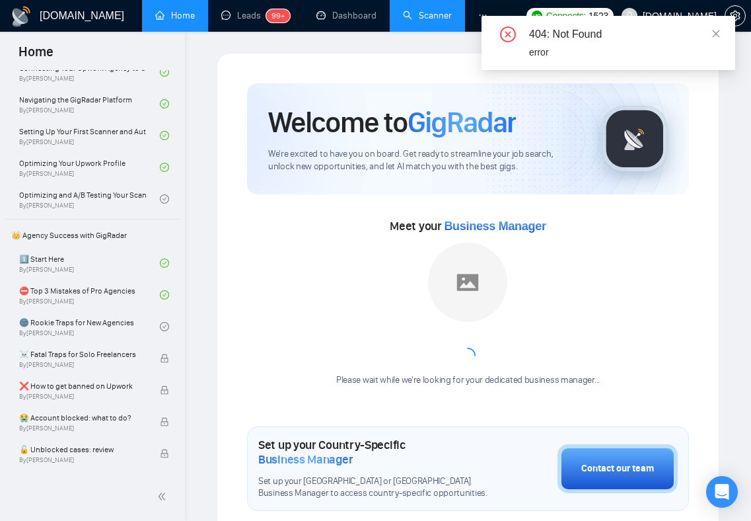
click at [417, 17] on link "Scanner" at bounding box center [427, 15] width 49 height 11
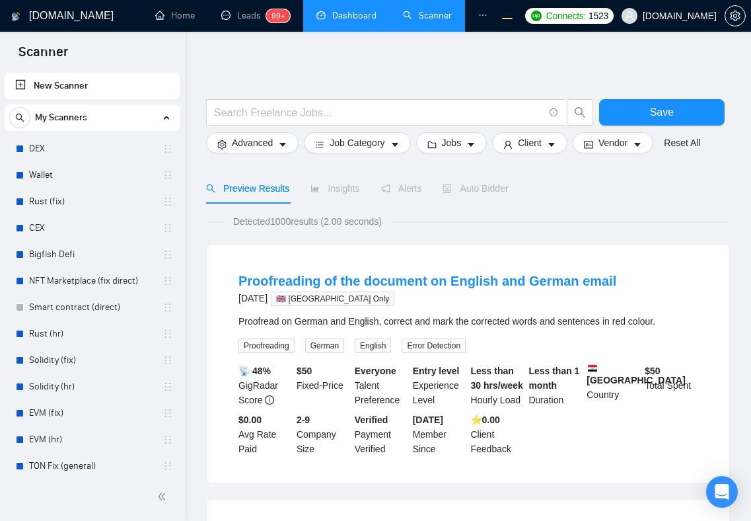
click at [329, 19] on link "Dashboard" at bounding box center [347, 15] width 60 height 11
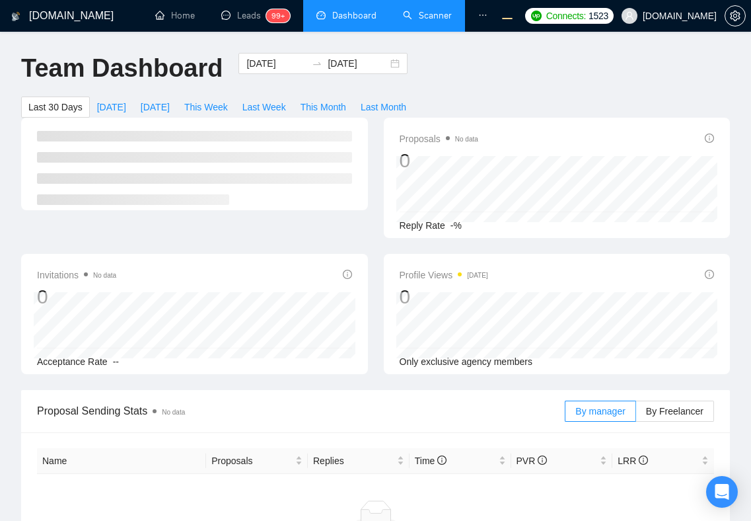
click at [412, 13] on link "Scanner" at bounding box center [427, 15] width 49 height 11
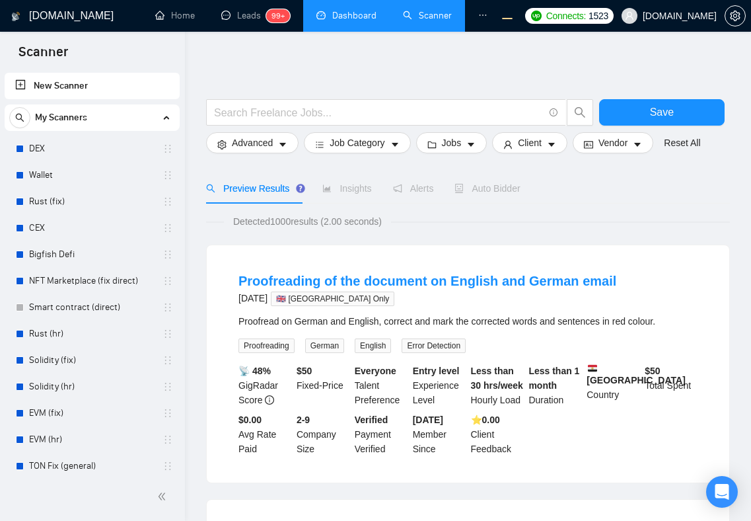
click at [159, 122] on div "My Scanners" at bounding box center [92, 117] width 166 height 26
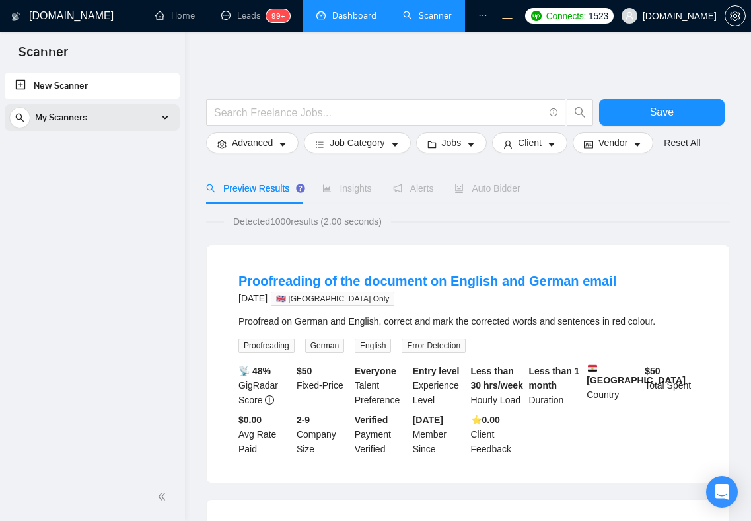
click at [124, 119] on div "My Scanners" at bounding box center [92, 117] width 166 height 26
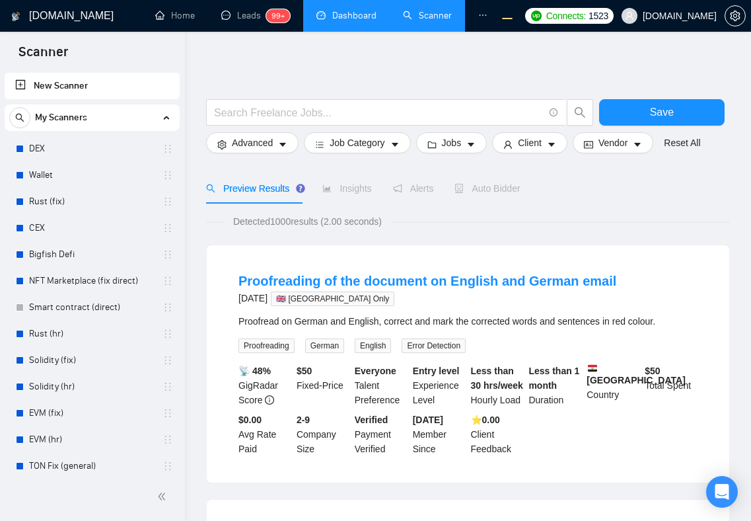
click at [118, 120] on div "My Scanners" at bounding box center [92, 117] width 166 height 26
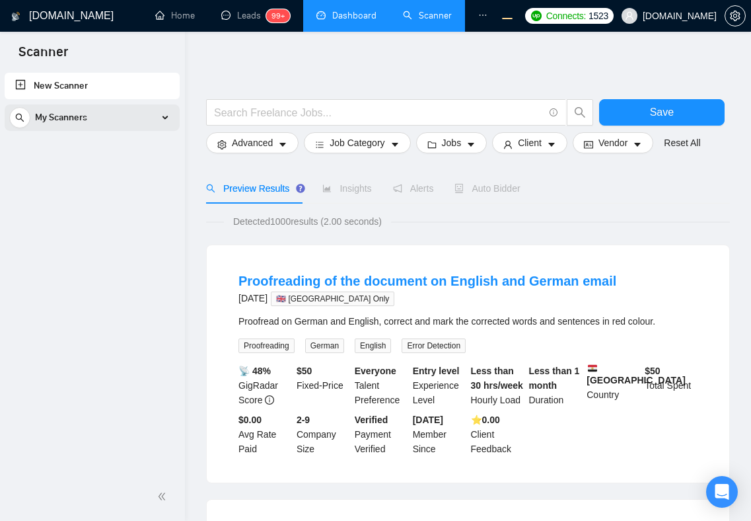
click at [118, 120] on div "My Scanners" at bounding box center [92, 117] width 166 height 26
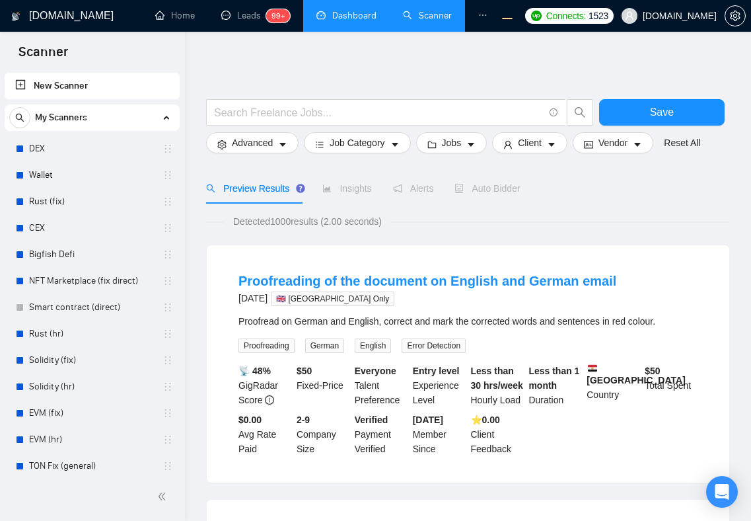
click at [118, 120] on div "My Scanners" at bounding box center [92, 117] width 166 height 26
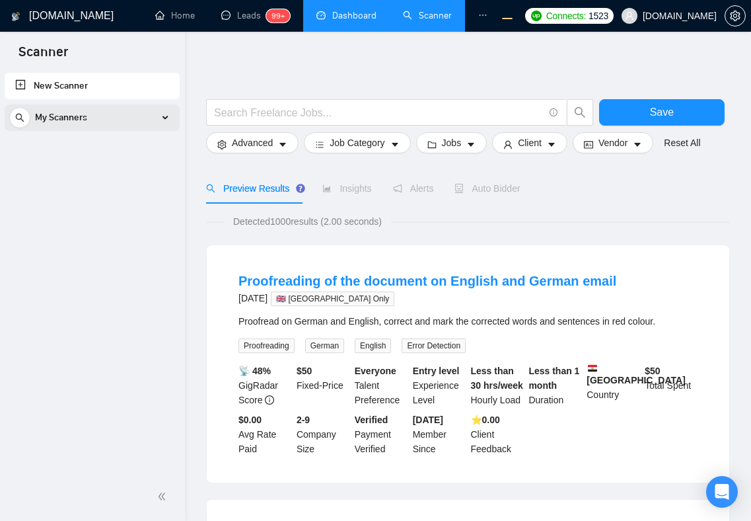
click at [118, 120] on div "My Scanners" at bounding box center [92, 117] width 166 height 26
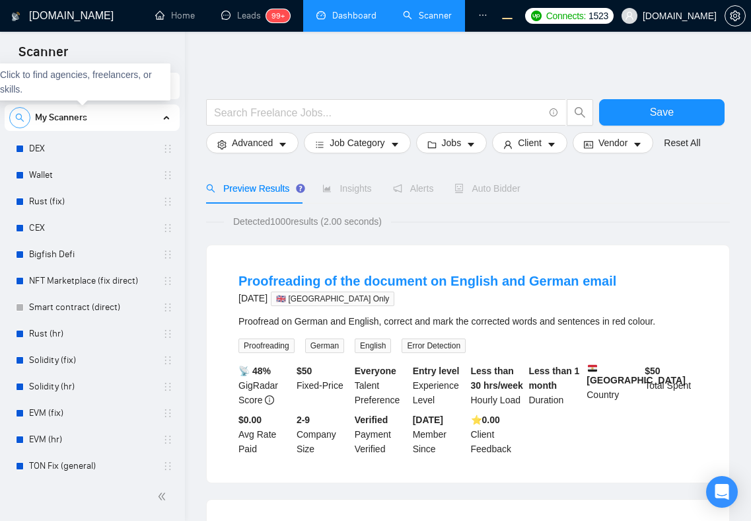
click at [19, 117] on icon "search" at bounding box center [19, 117] width 9 height 9
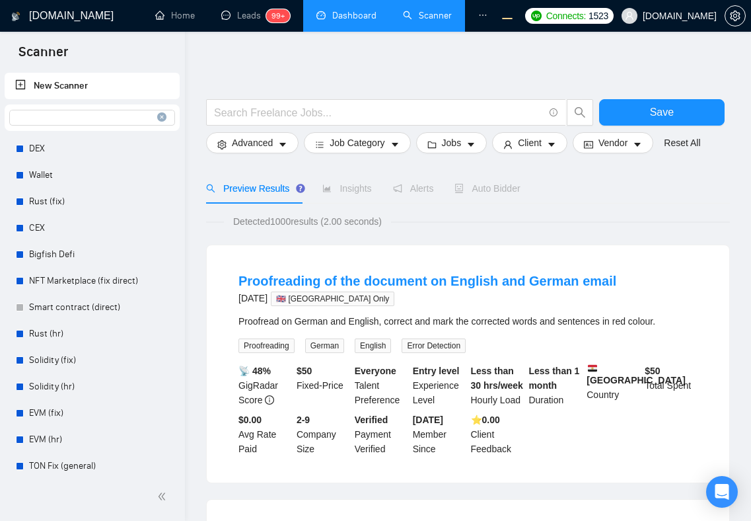
click at [19, 117] on input at bounding box center [92, 117] width 165 height 15
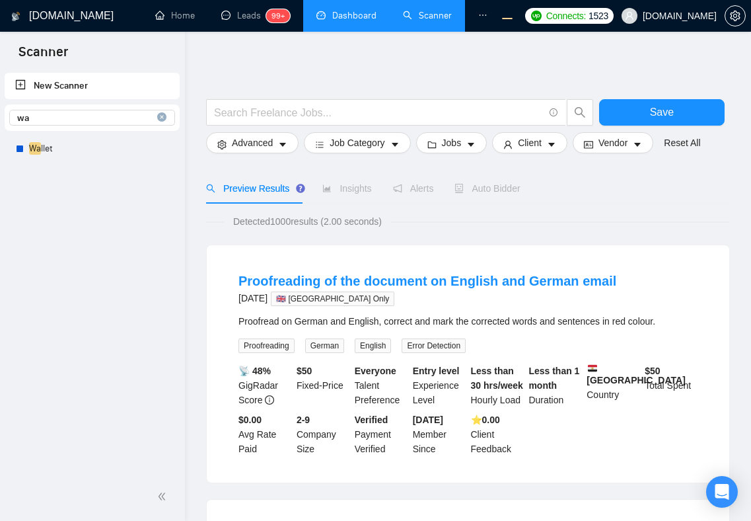
type input "w"
type input "b"
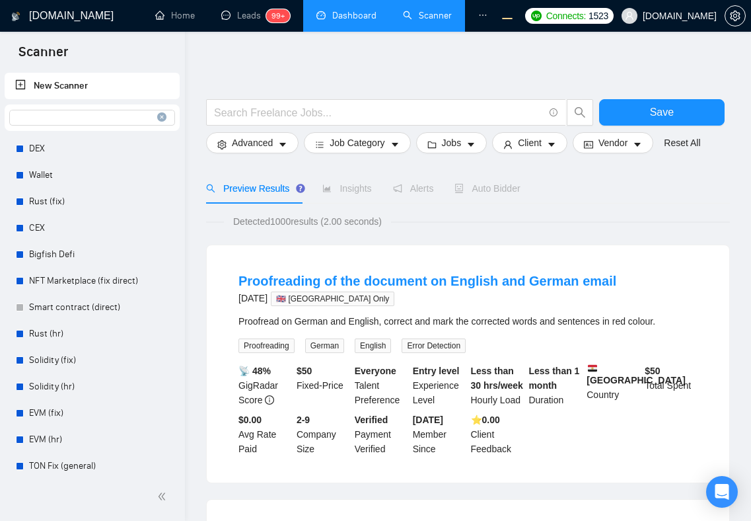
click at [162, 116] on icon "close-circle" at bounding box center [161, 116] width 9 height 9
click at [172, 21] on link "Home" at bounding box center [175, 15] width 40 height 11
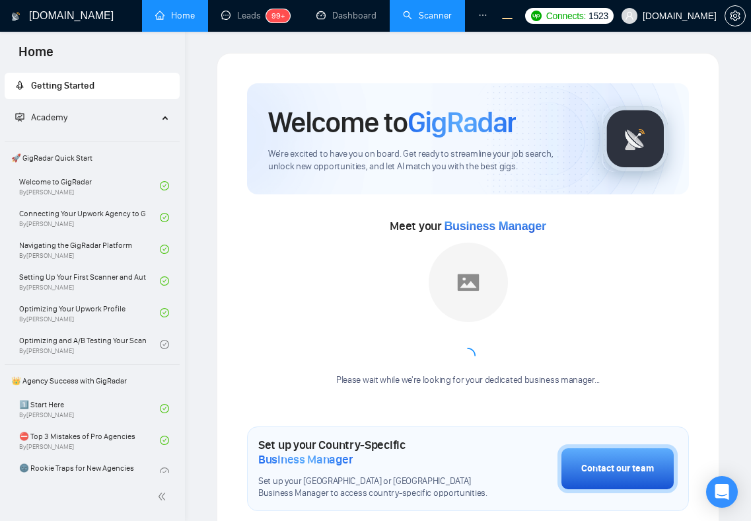
click at [422, 21] on link "Scanner" at bounding box center [427, 15] width 49 height 11
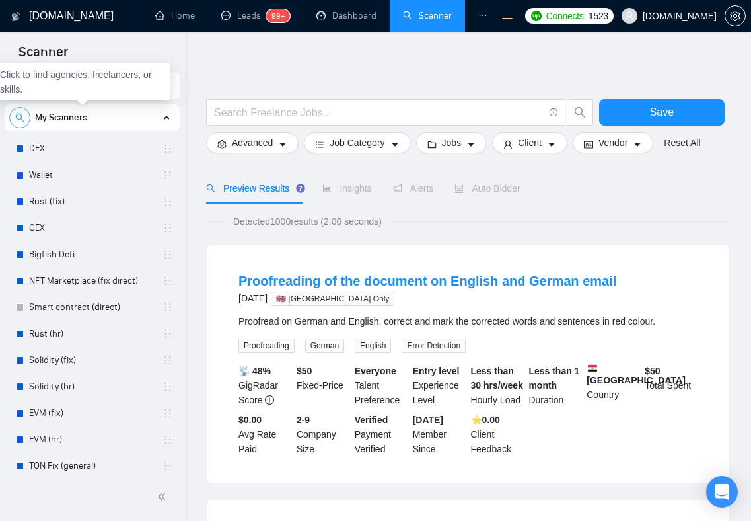
click at [21, 122] on button "button" at bounding box center [19, 117] width 21 height 21
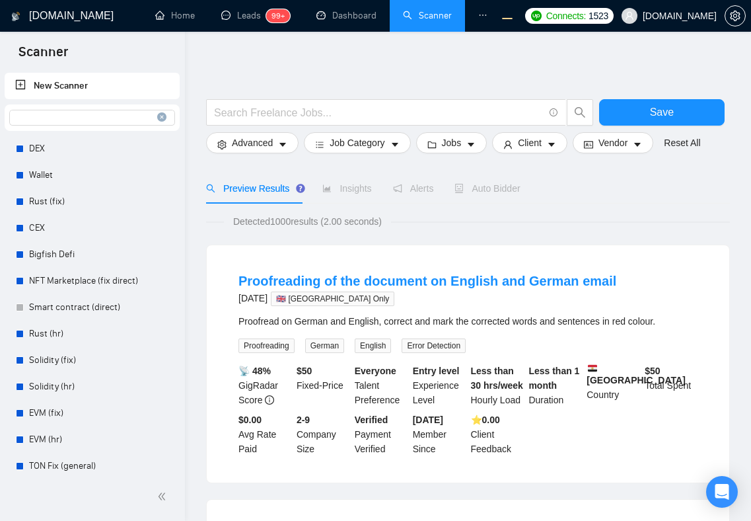
click at [161, 119] on icon "close-circle" at bounding box center [161, 116] width 9 height 9
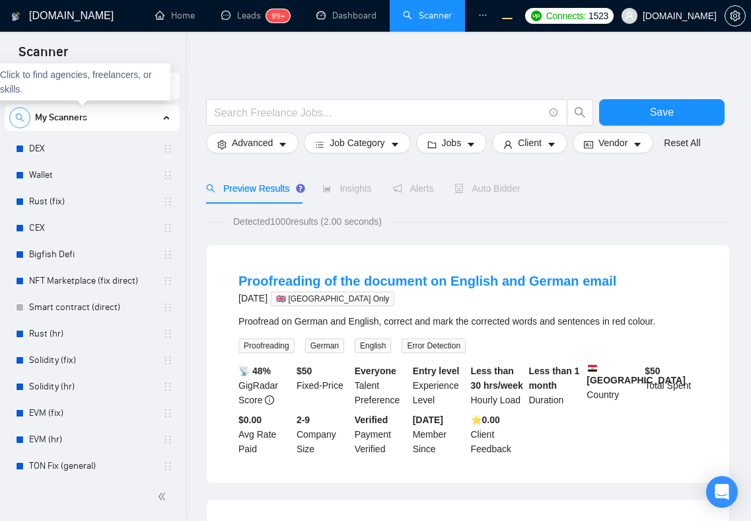
click at [17, 118] on icon "search" at bounding box center [20, 118] width 9 height 9
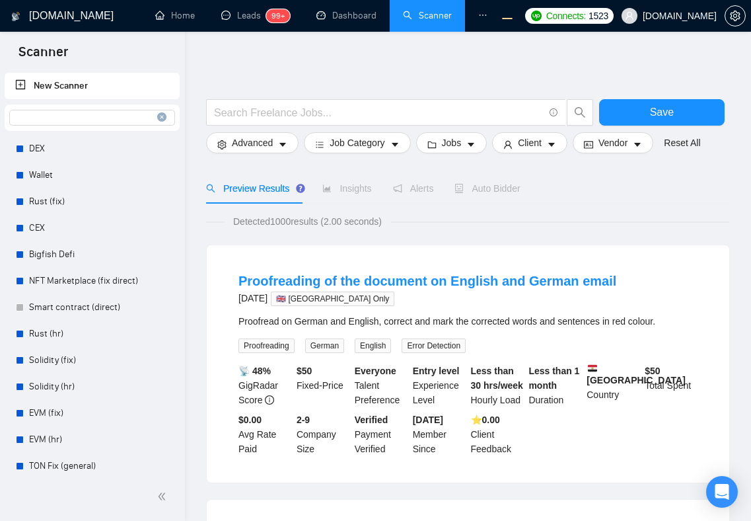
click at [157, 116] on icon "close-circle" at bounding box center [161, 116] width 9 height 9
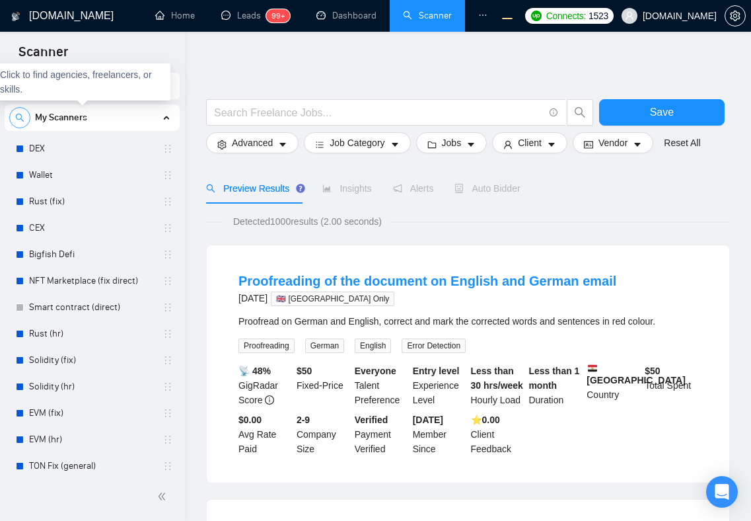
click at [21, 116] on icon "search" at bounding box center [20, 118] width 9 height 9
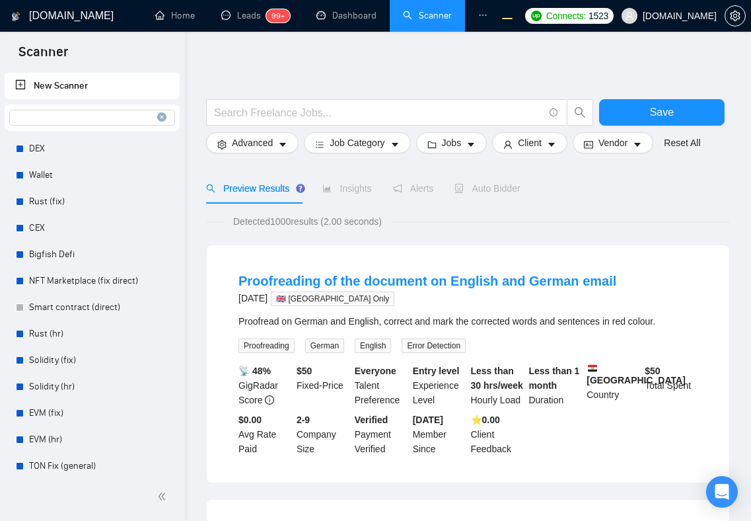
click at [157, 118] on icon "close-circle" at bounding box center [161, 116] width 9 height 9
click at [19, 118] on icon "search" at bounding box center [19, 117] width 9 height 9
click at [157, 114] on icon "close-circle" at bounding box center [161, 116] width 9 height 9
click at [21, 120] on icon "search" at bounding box center [19, 117] width 9 height 9
click at [160, 113] on icon "close-circle" at bounding box center [161, 116] width 9 height 9
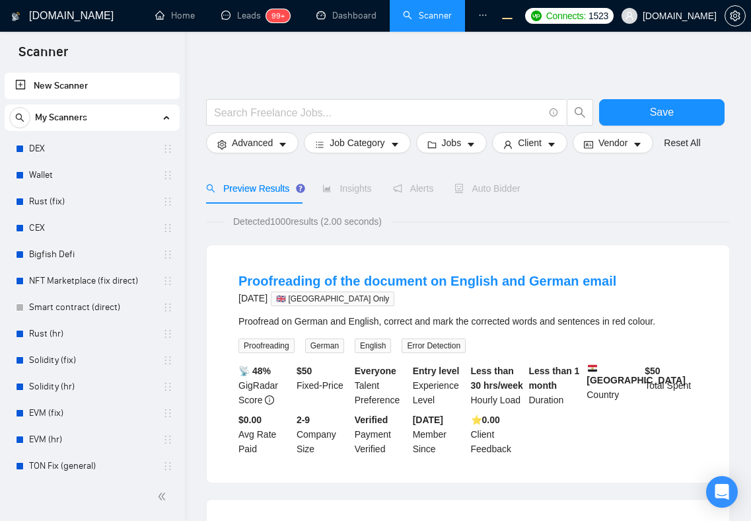
click at [81, 119] on span "My Scanners" at bounding box center [61, 117] width 52 height 26
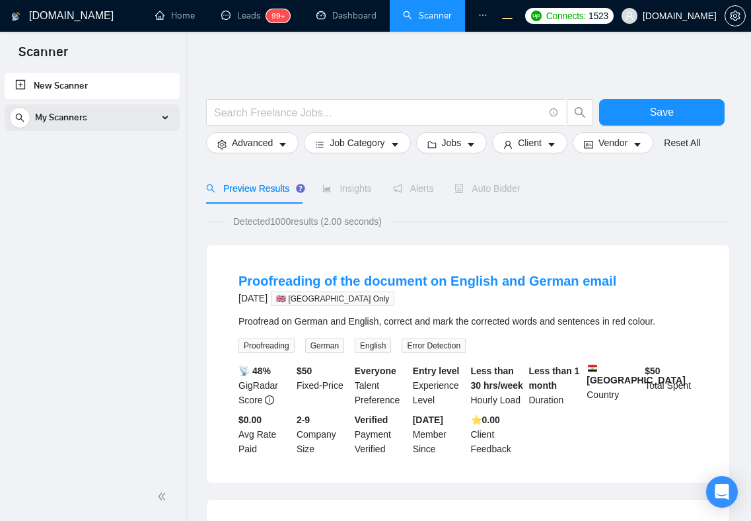
click at [81, 119] on span "My Scanners" at bounding box center [61, 117] width 52 height 26
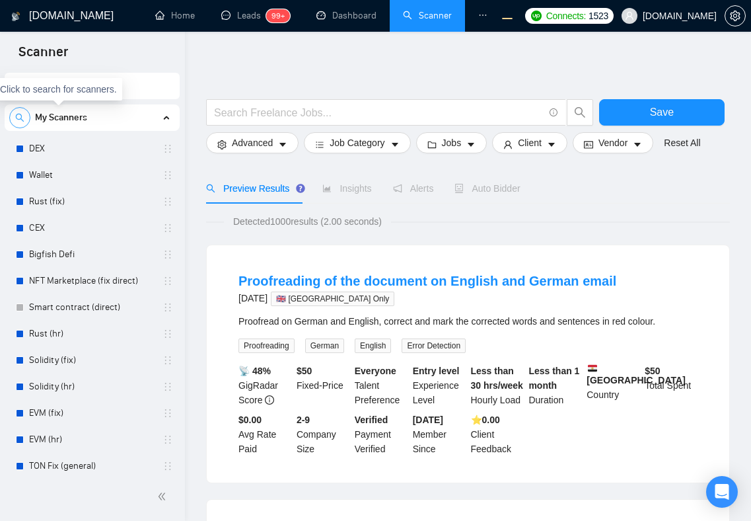
click at [23, 115] on icon "search" at bounding box center [19, 117] width 9 height 9
click at [157, 122] on span "close-circle" at bounding box center [162, 116] width 10 height 13
click at [28, 122] on span "search" at bounding box center [20, 117] width 20 height 9
click at [157, 118] on icon "close-circle" at bounding box center [161, 116] width 9 height 9
click at [27, 120] on span "search" at bounding box center [20, 117] width 20 height 9
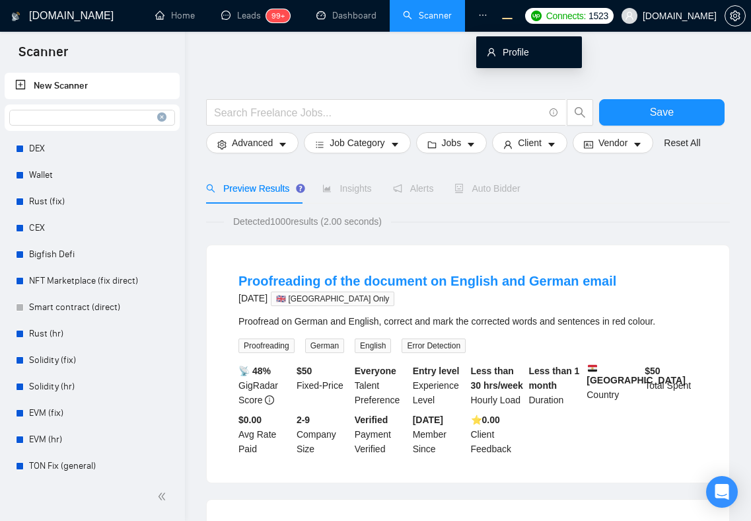
click at [496, 53] on link "Profile" at bounding box center [508, 52] width 42 height 11
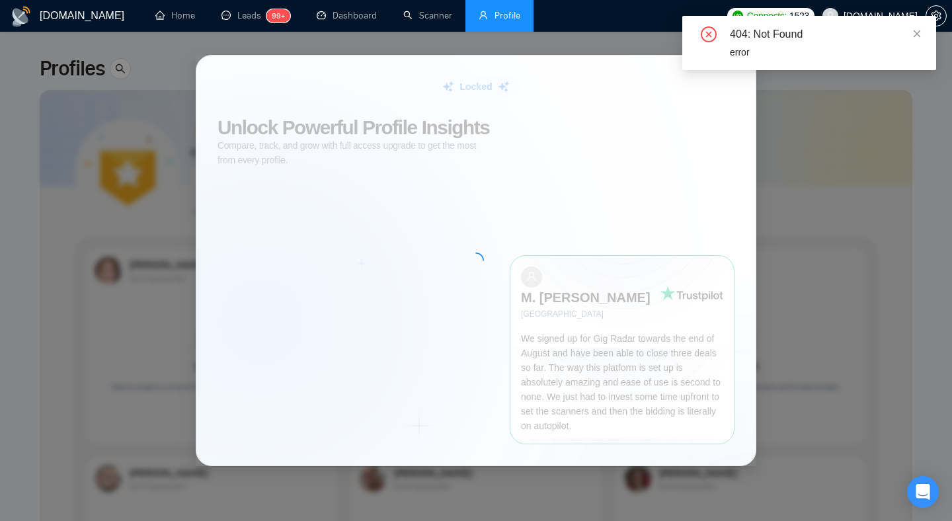
click at [165, 67] on div "Locked Unlock Powerful Profile Insights Compare, track, and grow with full acce…" at bounding box center [476, 260] width 952 height 521
click at [122, 68] on div "Locked Unlock Powerful Profile Insights Compare, track, and grow with full acce…" at bounding box center [476, 260] width 952 height 521
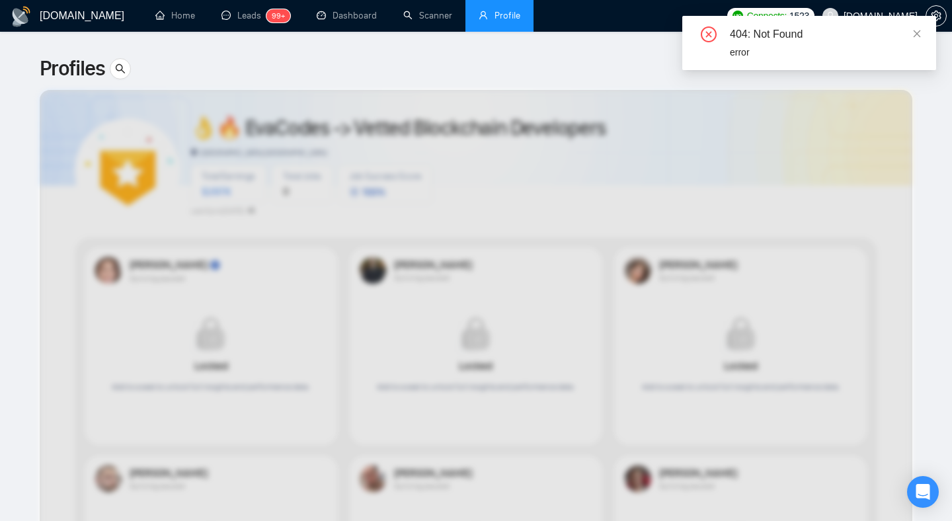
click at [278, 65] on div "Profiles" at bounding box center [476, 69] width 872 height 32
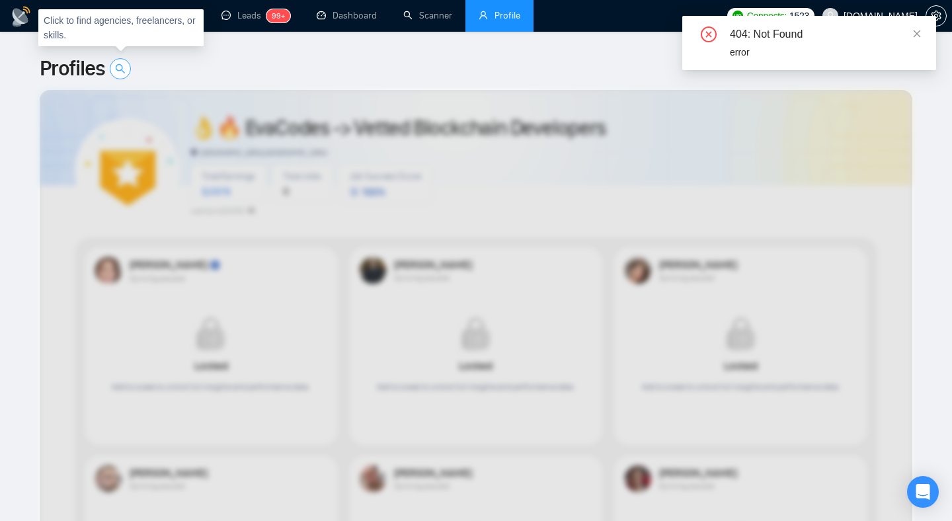
click at [124, 70] on icon "search" at bounding box center [120, 68] width 9 height 9
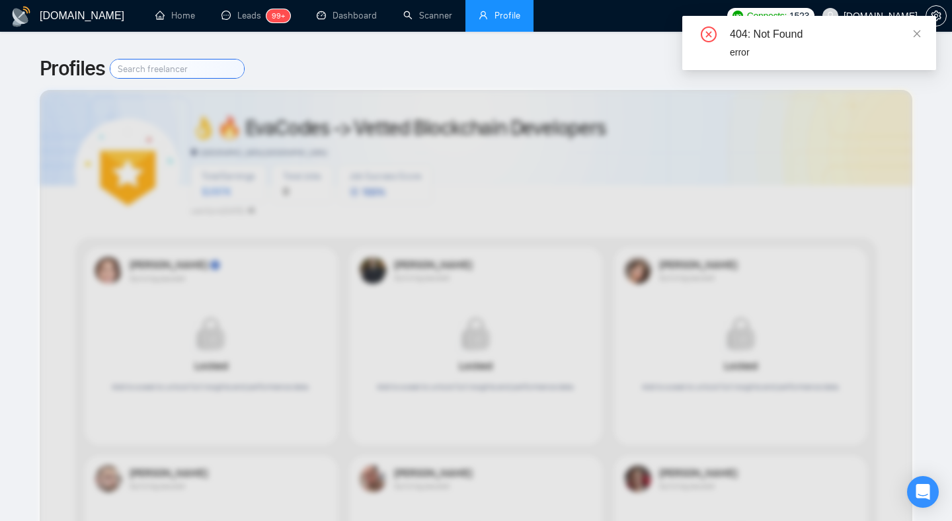
click at [277, 67] on div "Profiles" at bounding box center [476, 69] width 872 height 32
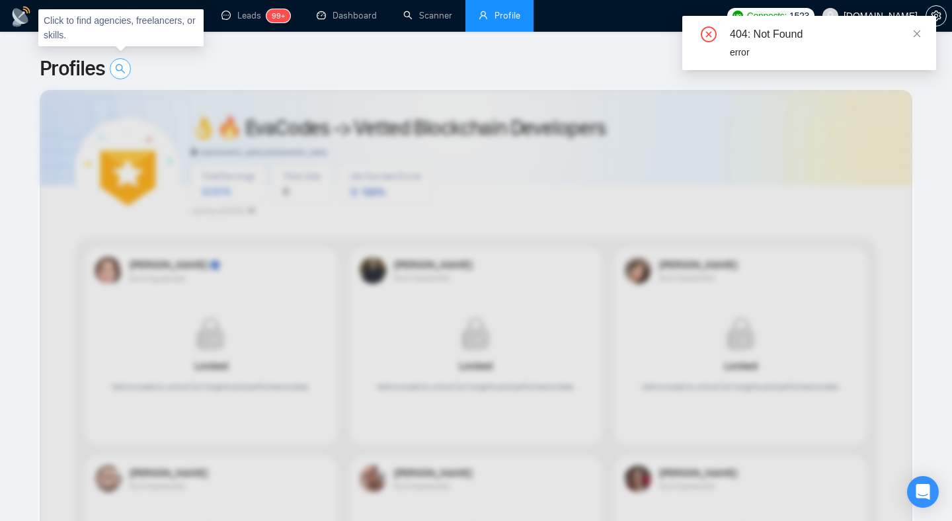
click at [125, 74] on button "button" at bounding box center [120, 68] width 21 height 21
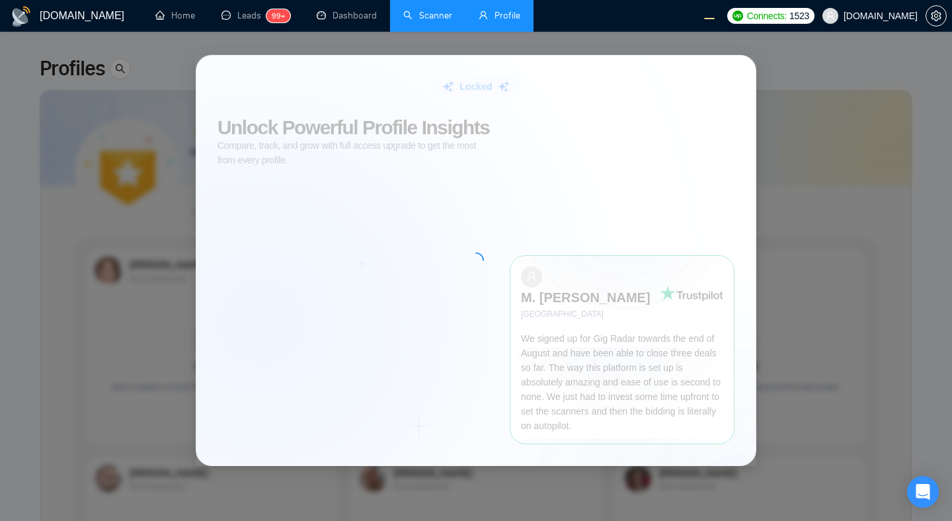
click at [435, 13] on link "Scanner" at bounding box center [427, 15] width 49 height 11
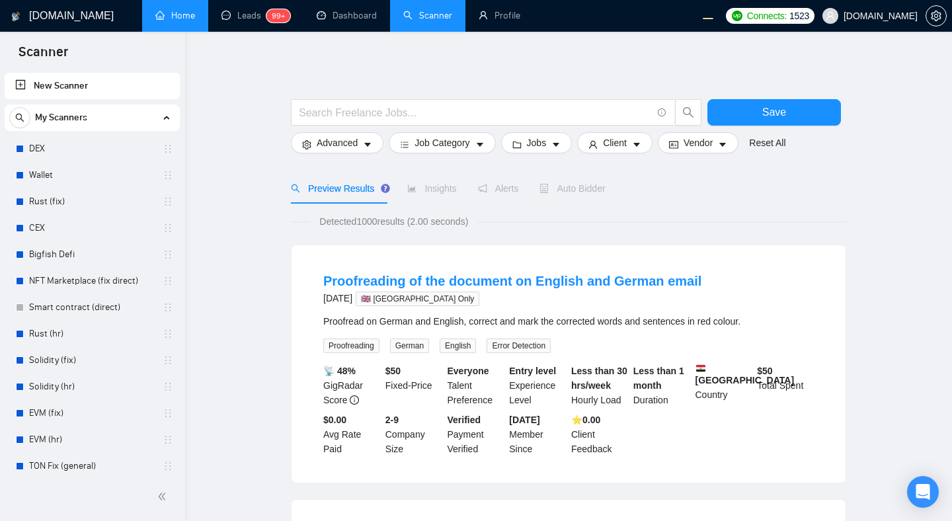
click at [170, 16] on link "Home" at bounding box center [175, 15] width 40 height 11
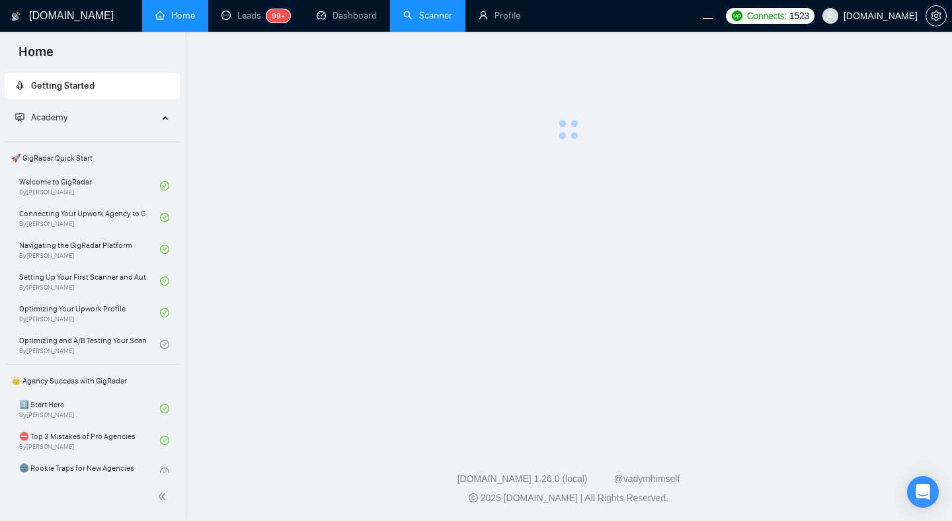
click at [220, 189] on main at bounding box center [568, 236] width 724 height 366
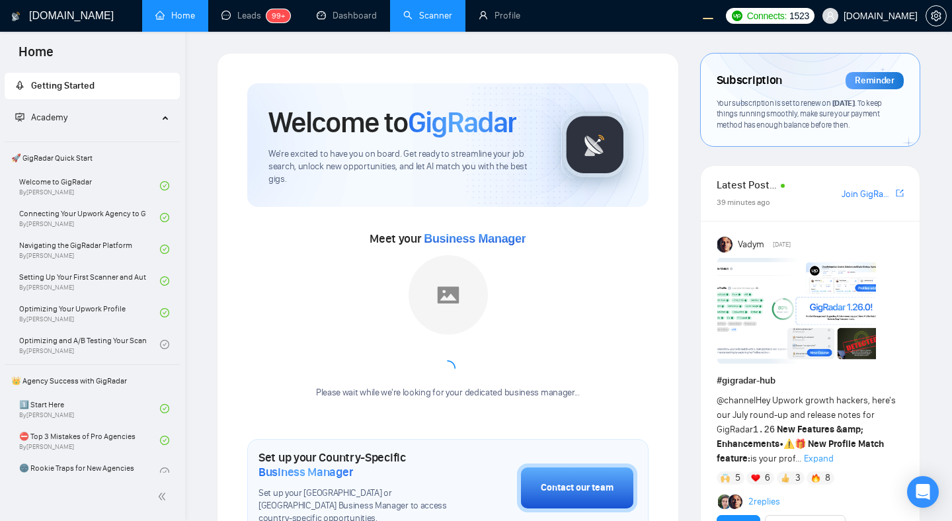
click at [429, 15] on link "Scanner" at bounding box center [427, 15] width 49 height 11
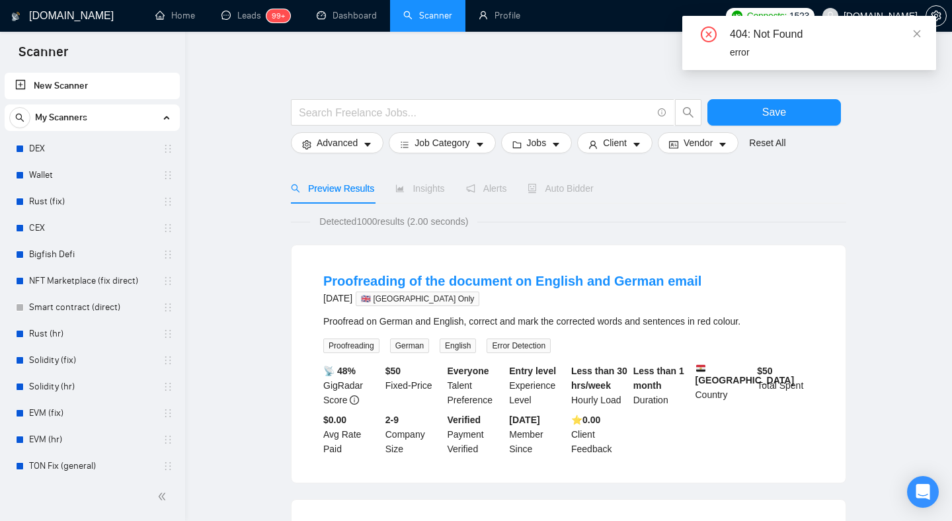
click at [155, 122] on div "My Scanners" at bounding box center [92, 117] width 166 height 26
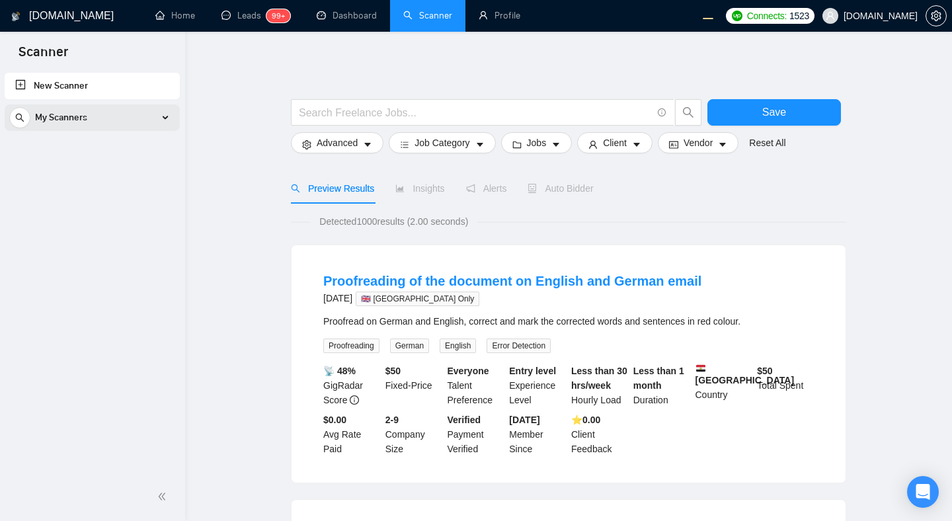
click at [149, 118] on div "My Scanners" at bounding box center [92, 117] width 166 height 26
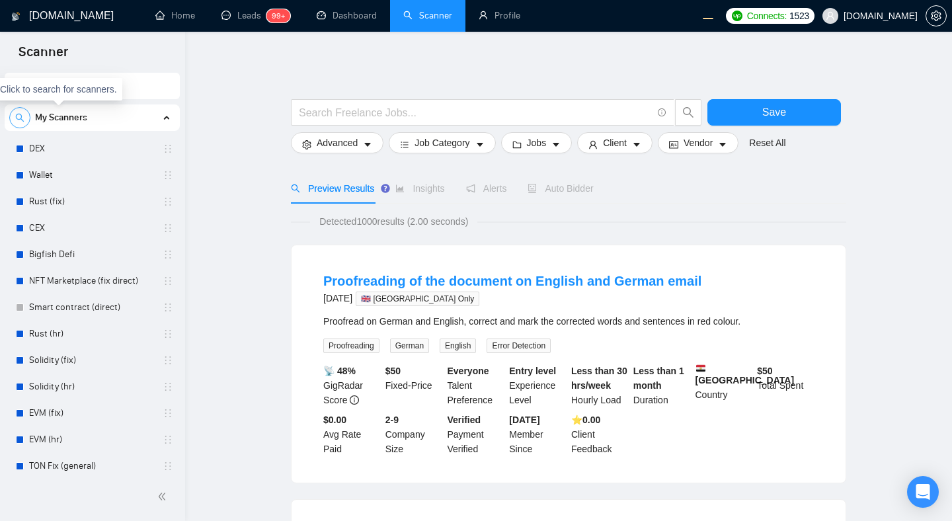
click at [22, 118] on icon "search" at bounding box center [19, 117] width 9 height 9
click at [69, 117] on input at bounding box center [92, 117] width 165 height 15
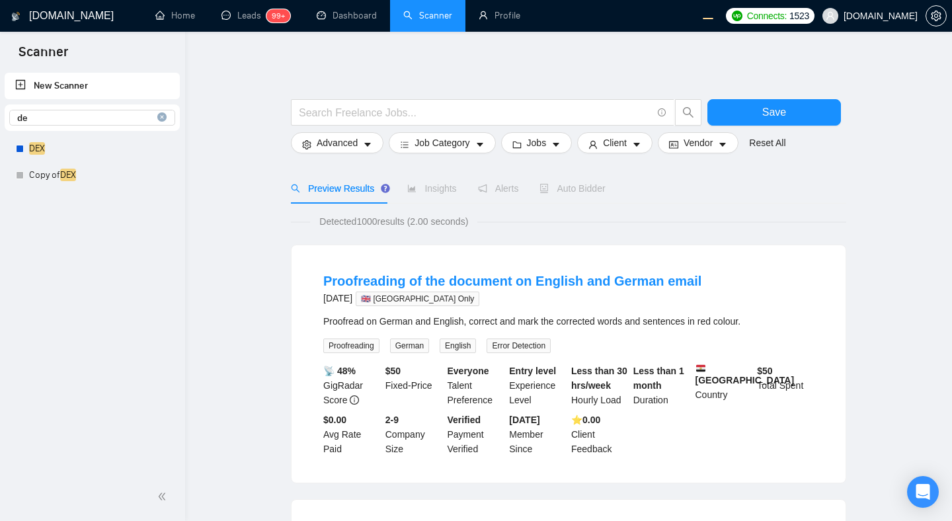
type input "d"
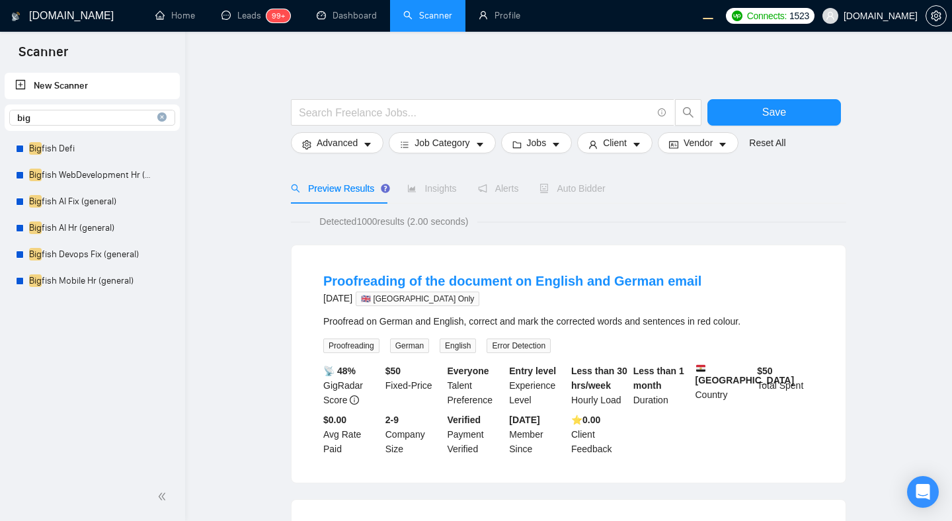
type input "big"
click at [163, 119] on icon "close-circle" at bounding box center [161, 116] width 9 height 9
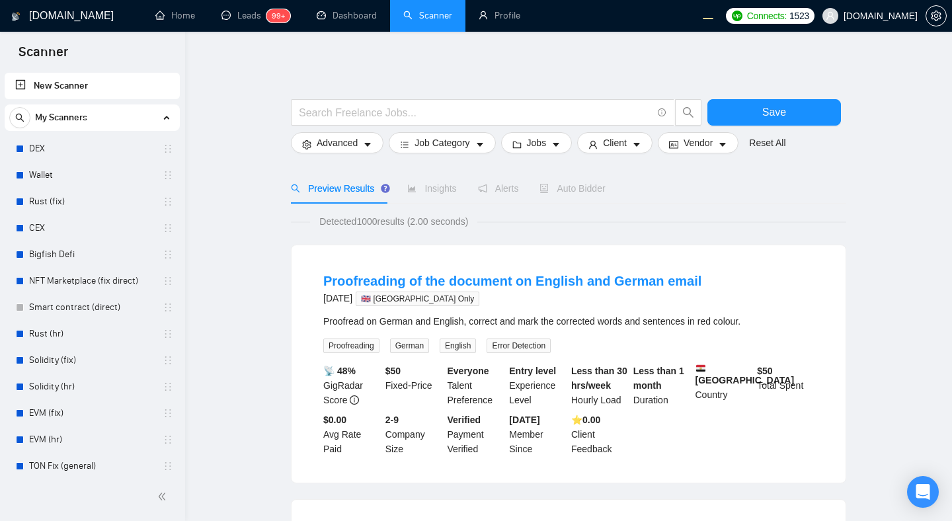
click at [183, 21] on link "Home" at bounding box center [175, 15] width 40 height 11
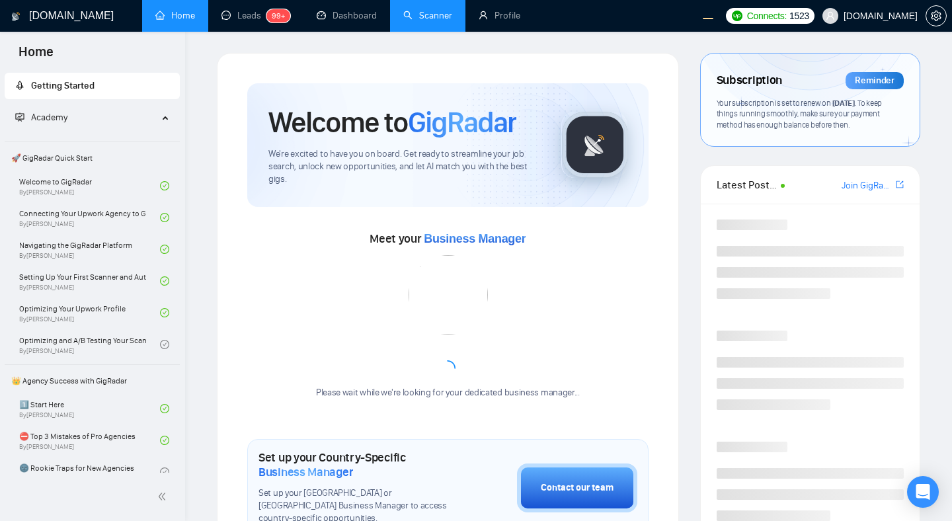
click at [416, 21] on link "Scanner" at bounding box center [427, 15] width 49 height 11
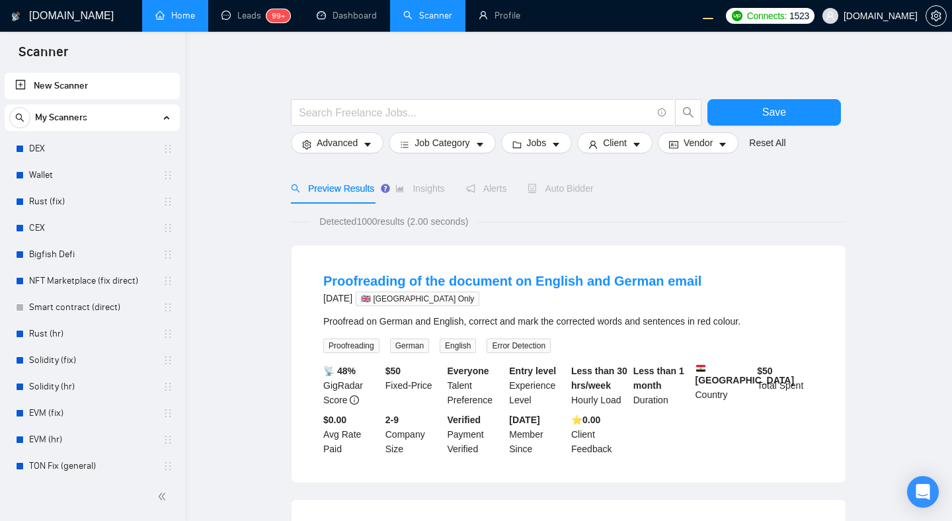
click at [162, 118] on div "My Scanners" at bounding box center [92, 117] width 166 height 26
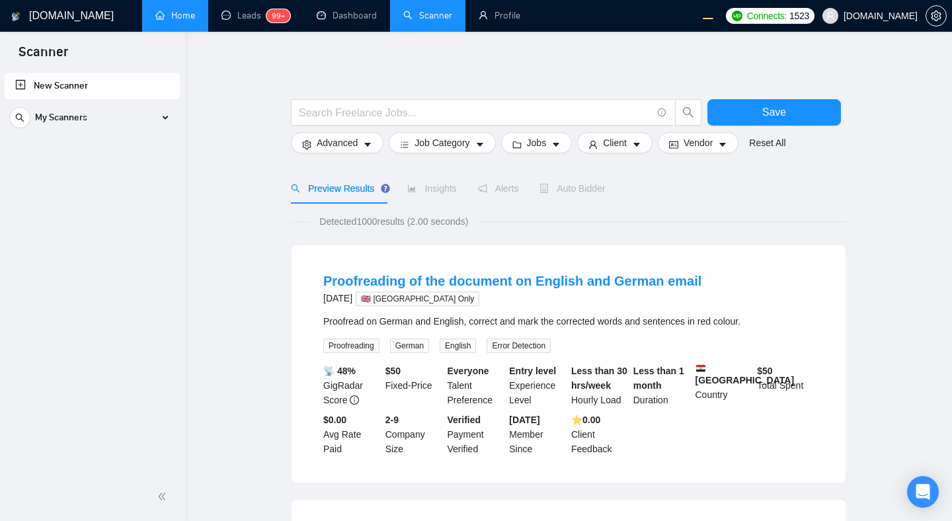
click at [166, 19] on link "Home" at bounding box center [175, 15] width 40 height 11
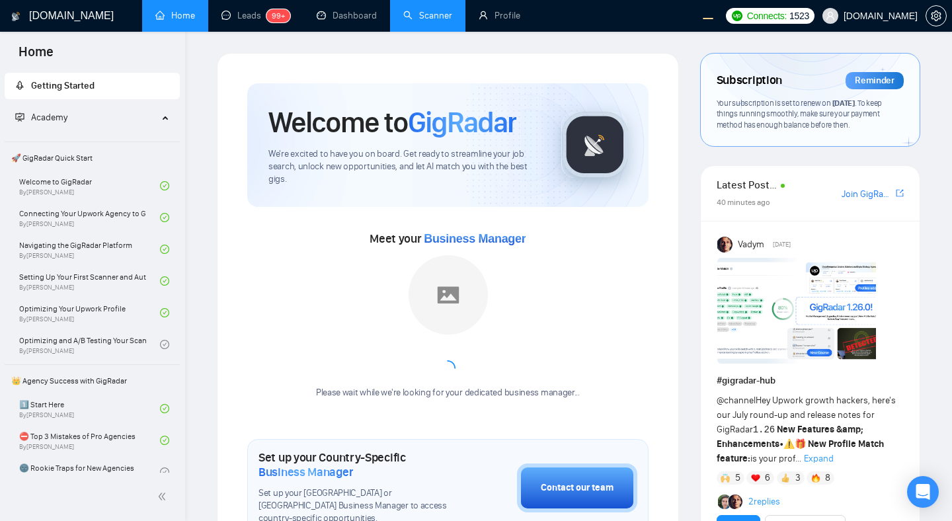
click at [411, 21] on link "Scanner" at bounding box center [427, 15] width 49 height 11
